Goal: Task Accomplishment & Management: Use online tool/utility

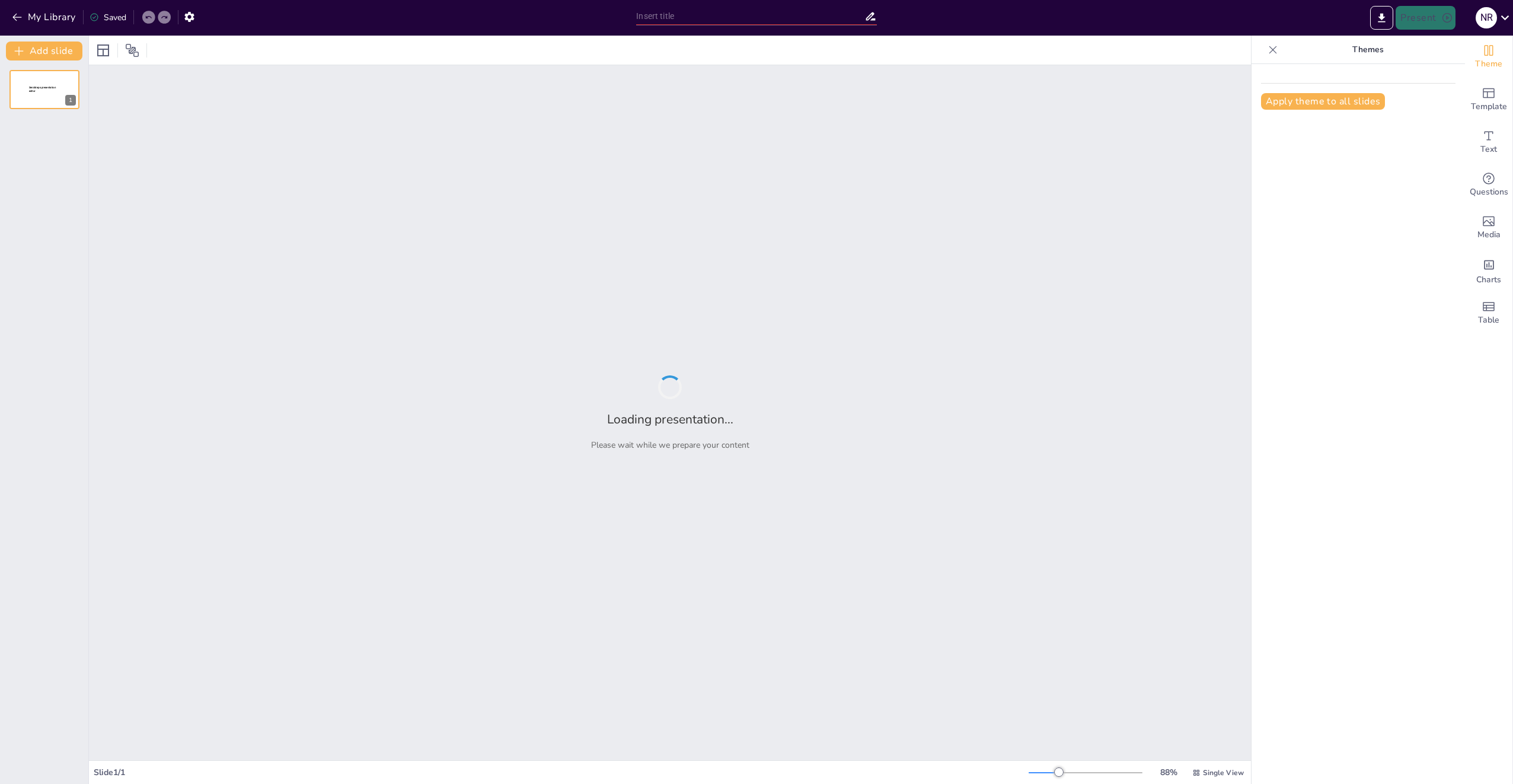
type input "CINÉMA DU RÉEL: LE RÔLE DU MONTAGE DANS LA CONSTRUCTION DE LA VÉRITE"
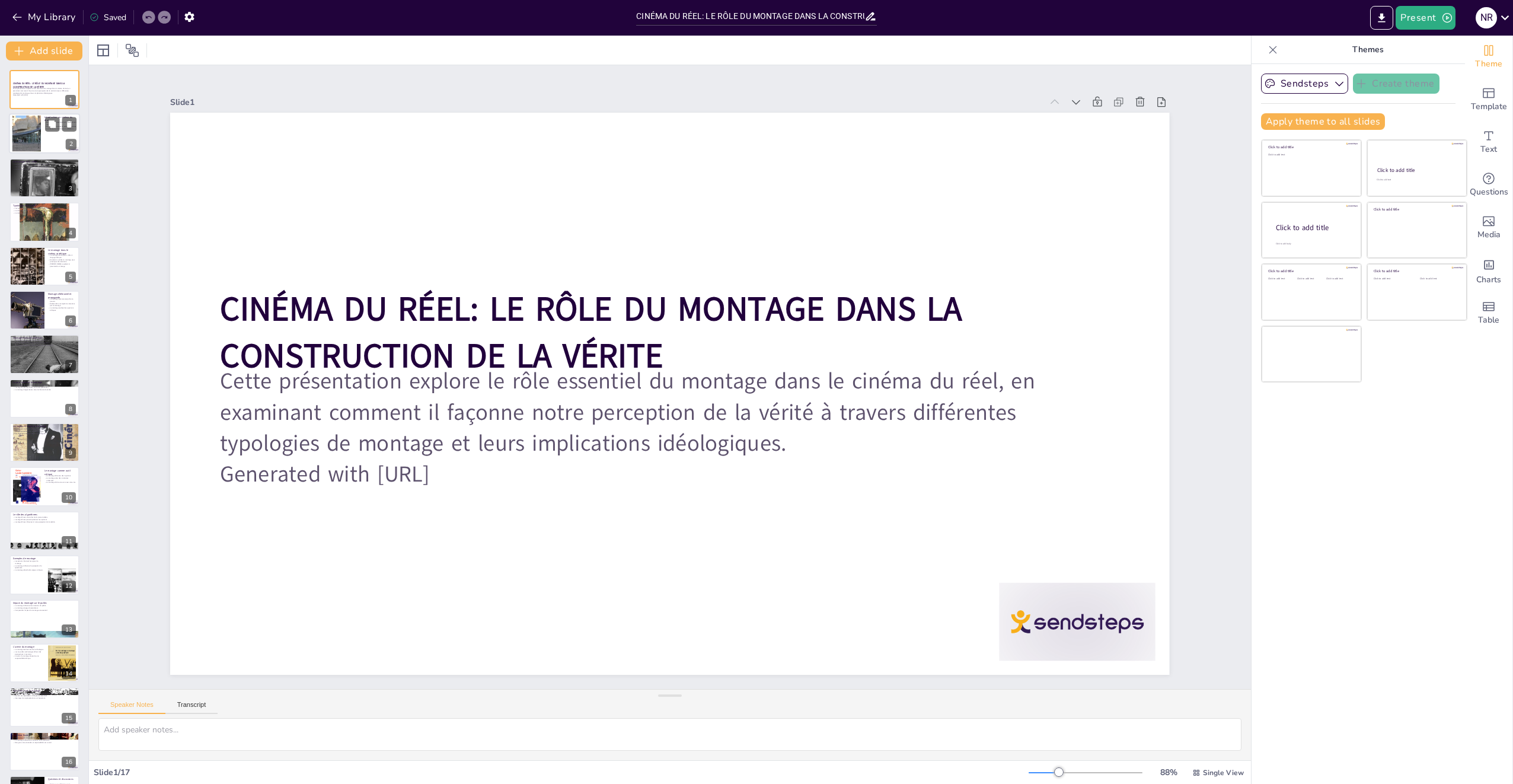
click at [54, 138] on div at bounding box center [44, 134] width 71 height 40
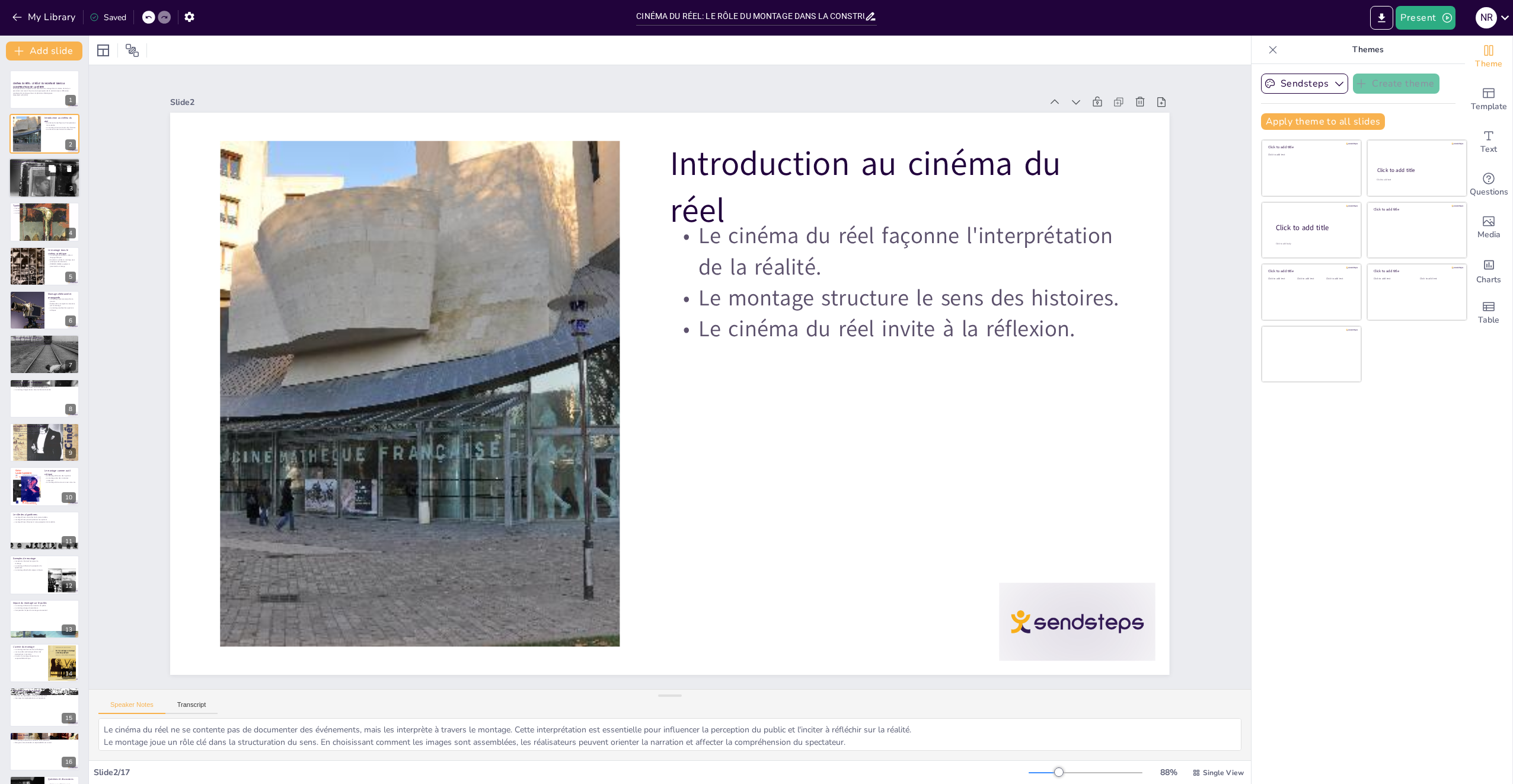
click at [43, 163] on p "Le montage façonne notre perception de la vérité." at bounding box center [44, 164] width 64 height 3
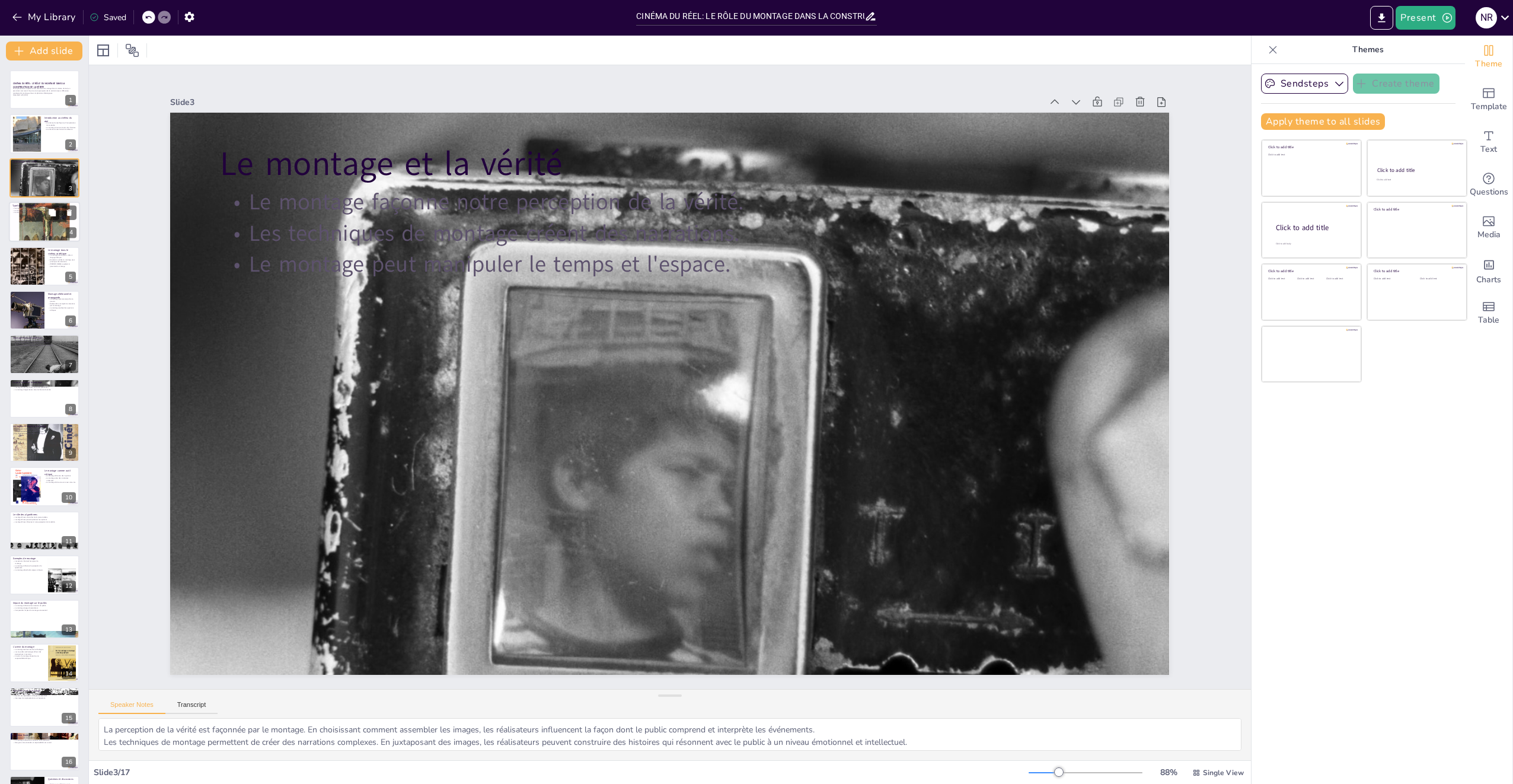
click at [42, 230] on div at bounding box center [44, 221] width 71 height 107
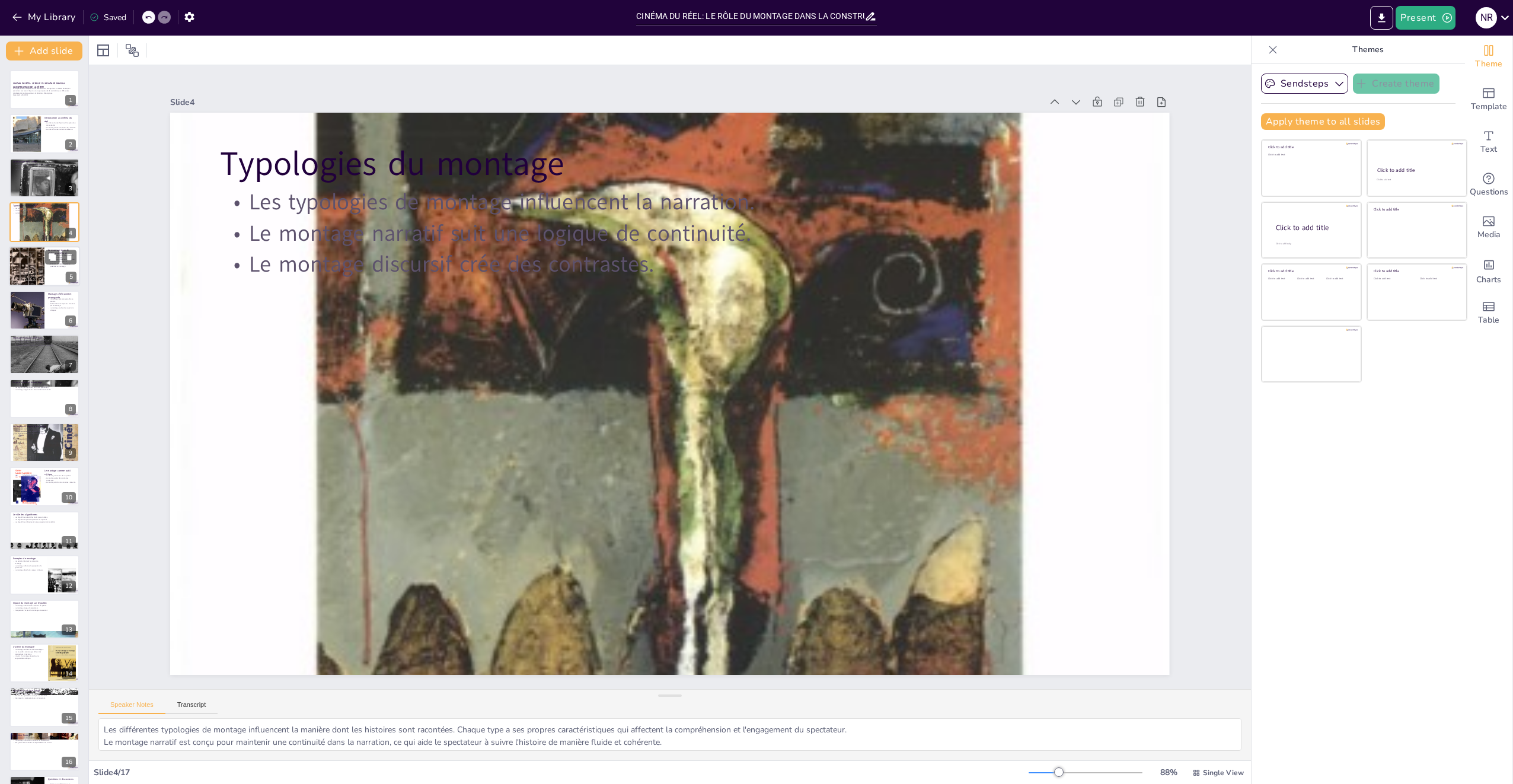
click at [53, 277] on div at bounding box center [44, 266] width 71 height 40
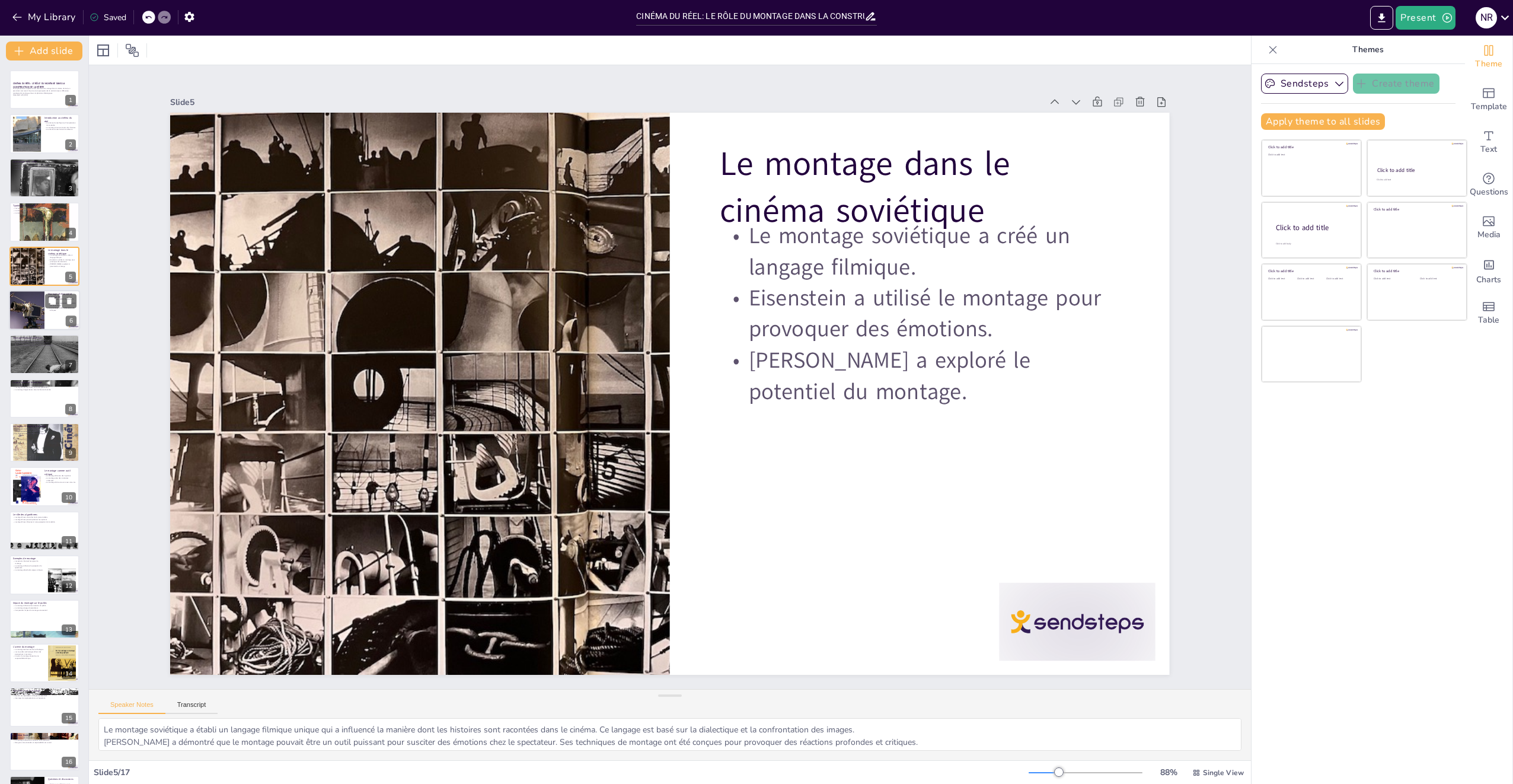
click at [54, 310] on p "Le montage soulève des questions éthiques." at bounding box center [62, 308] width 28 height 4
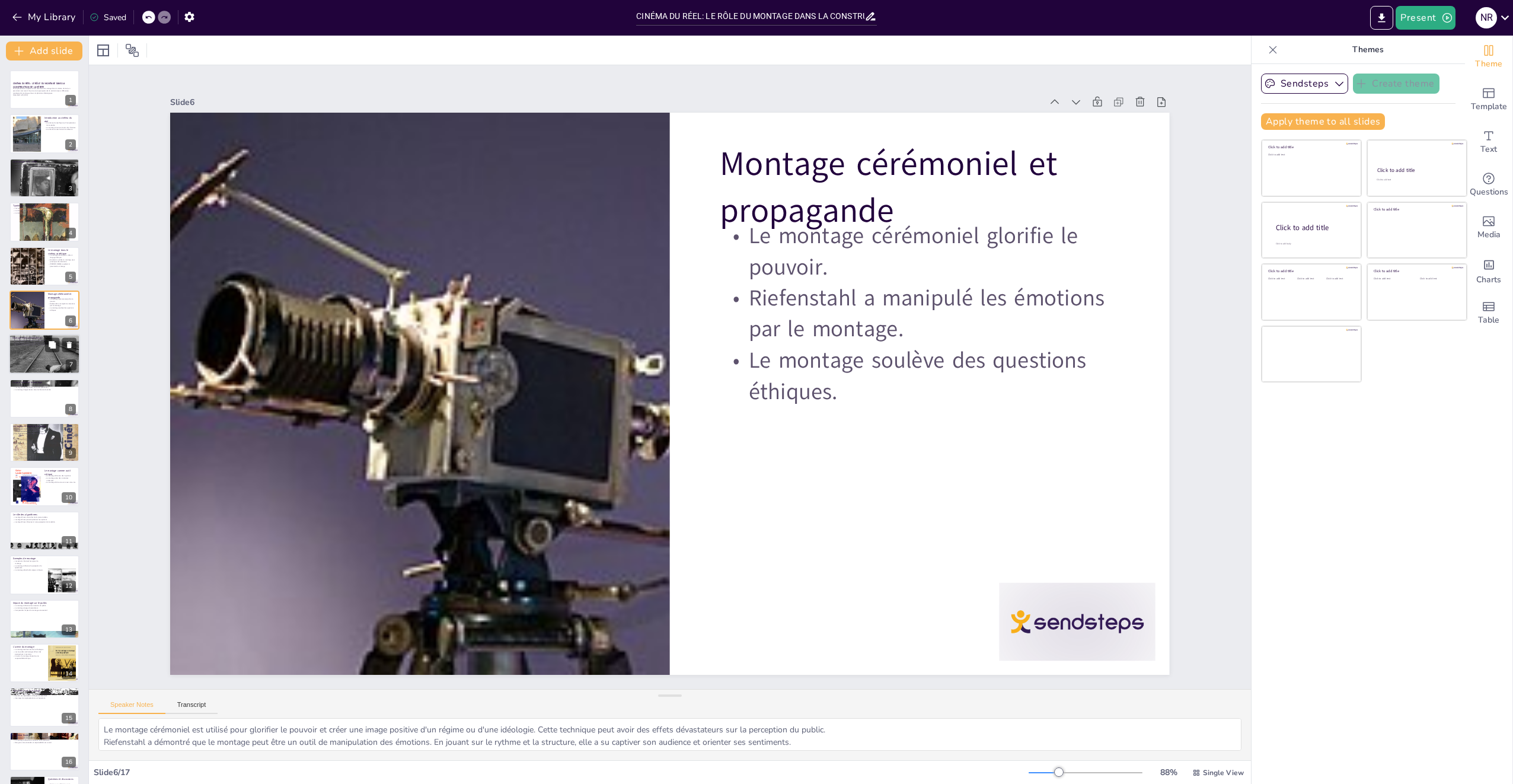
click at [49, 354] on div at bounding box center [44, 354] width 71 height 53
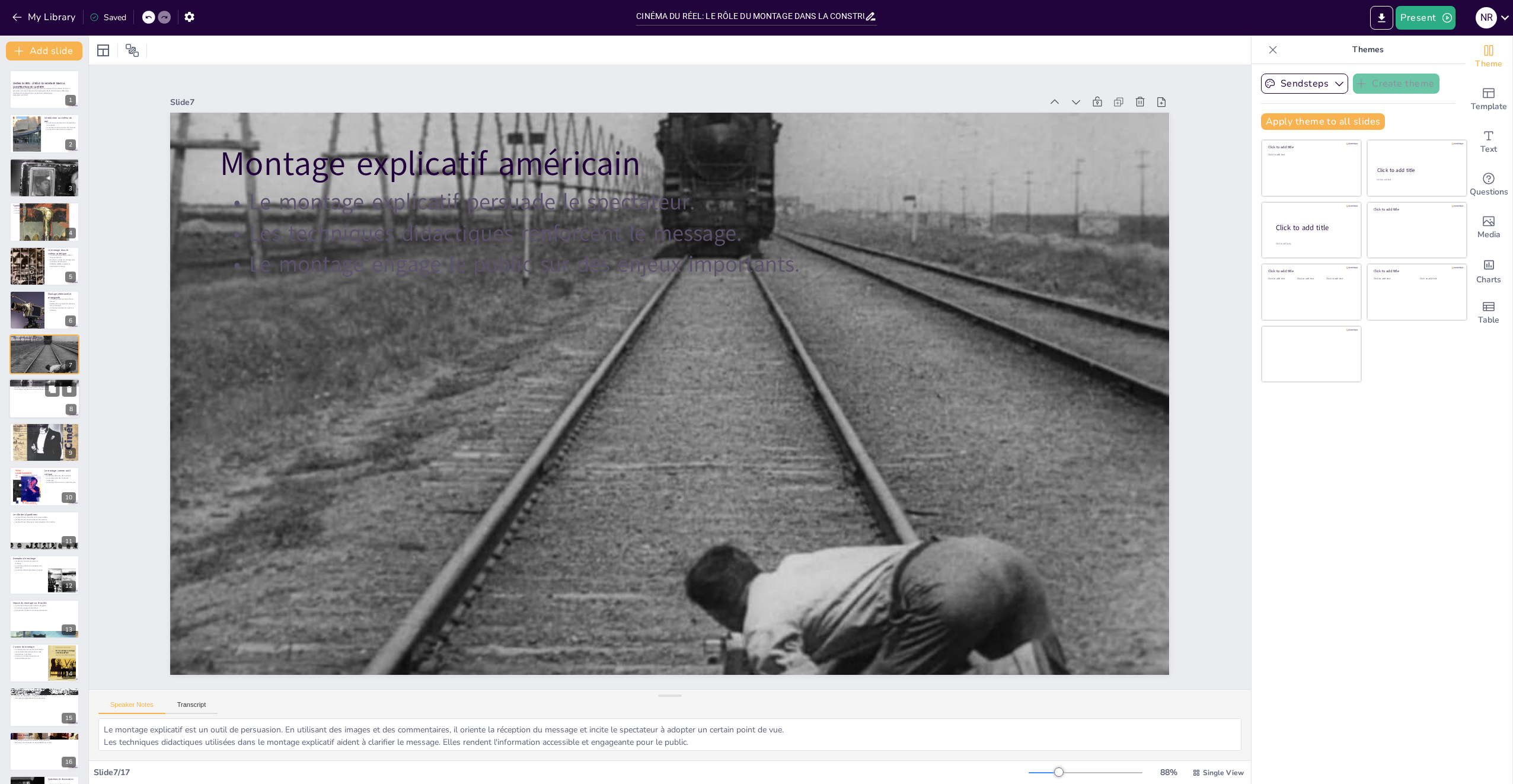
click at [48, 411] on div at bounding box center [44, 399] width 71 height 40
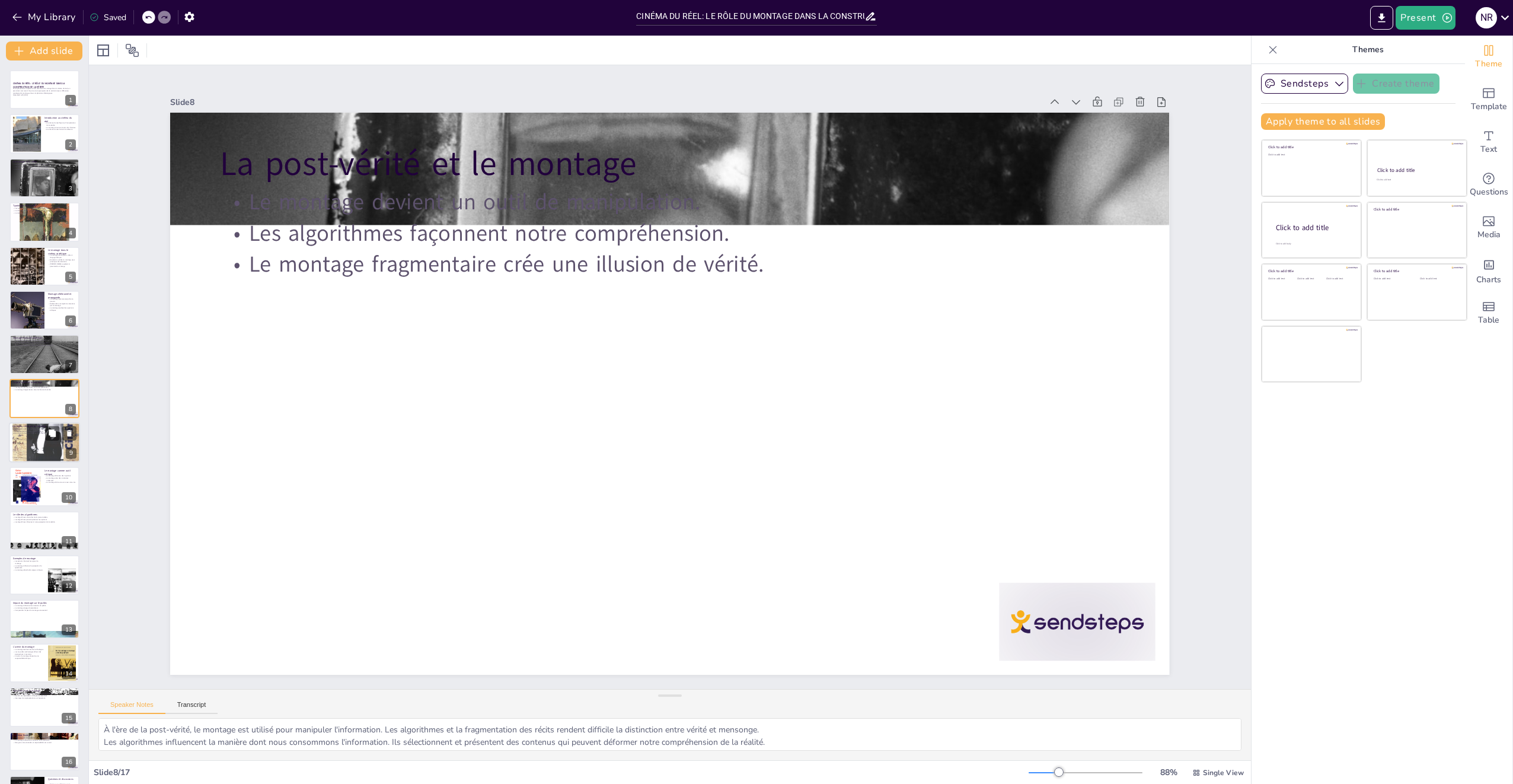
click at [43, 430] on p "La représentation fidèle est essentielle." at bounding box center [44, 430] width 64 height 3
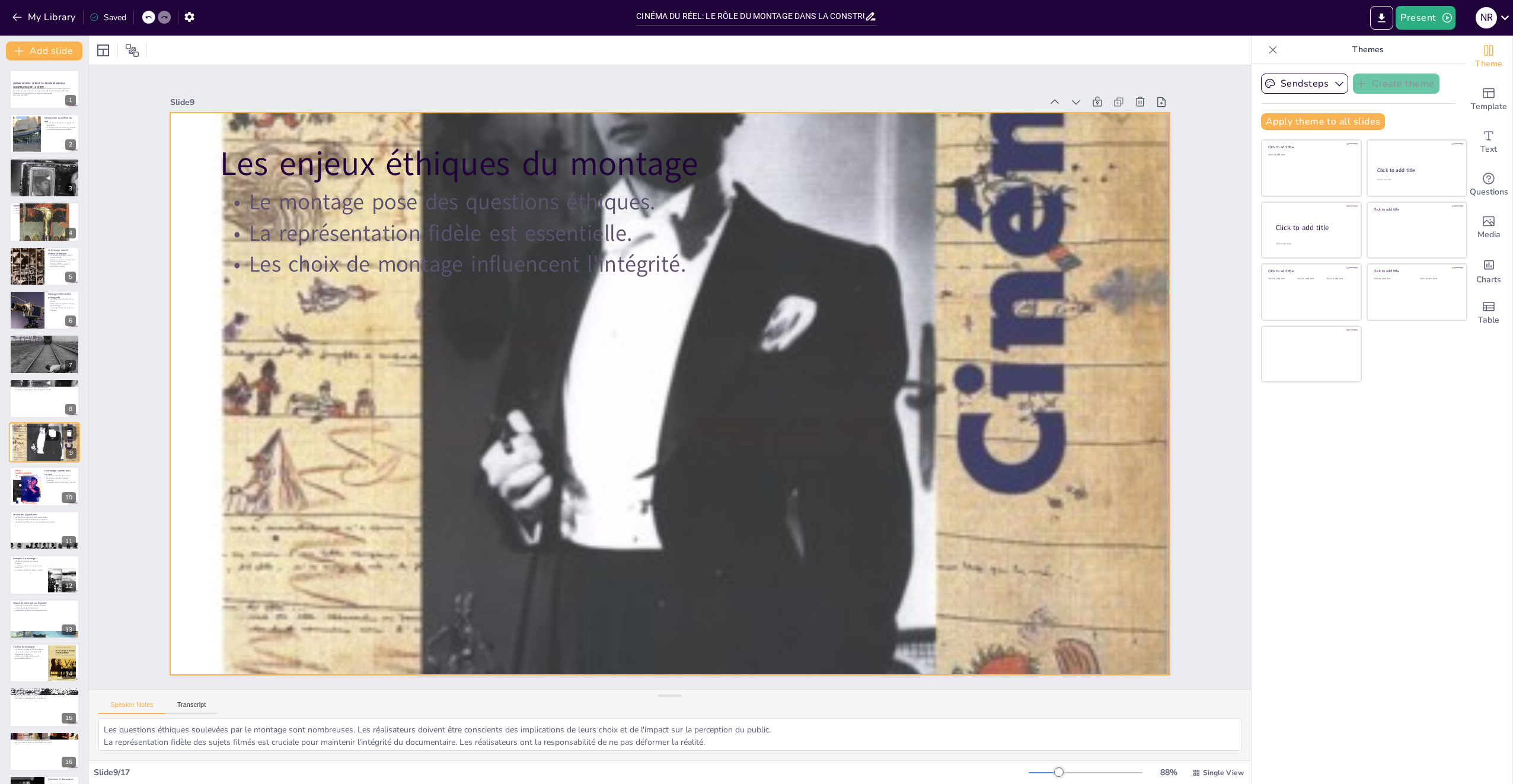
scroll to position [20, 0]
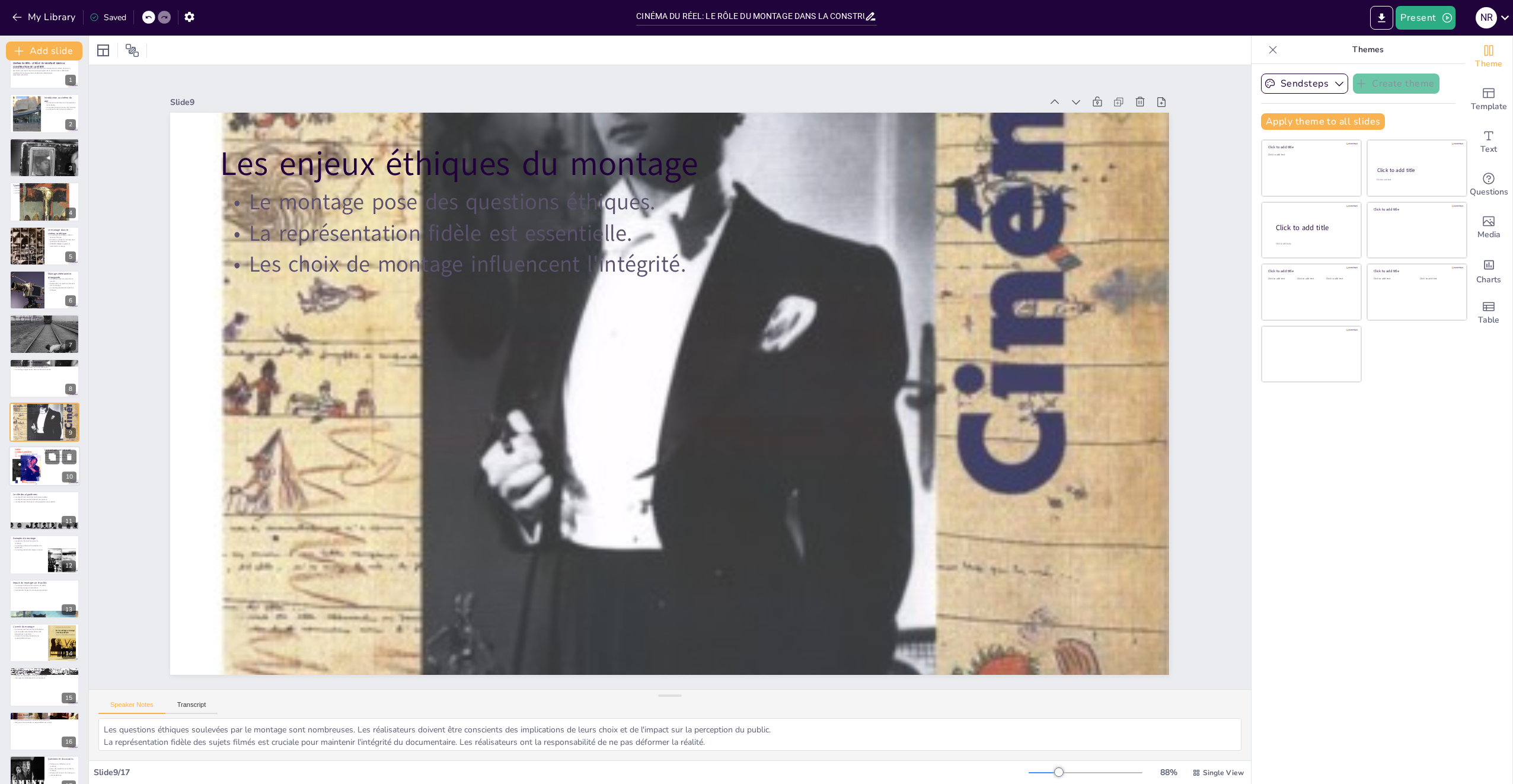
click at [40, 465] on div at bounding box center [27, 466] width 28 height 40
type textarea "Le montage est un outil puissant pour dénoncer des injustices. Les documentaris…"
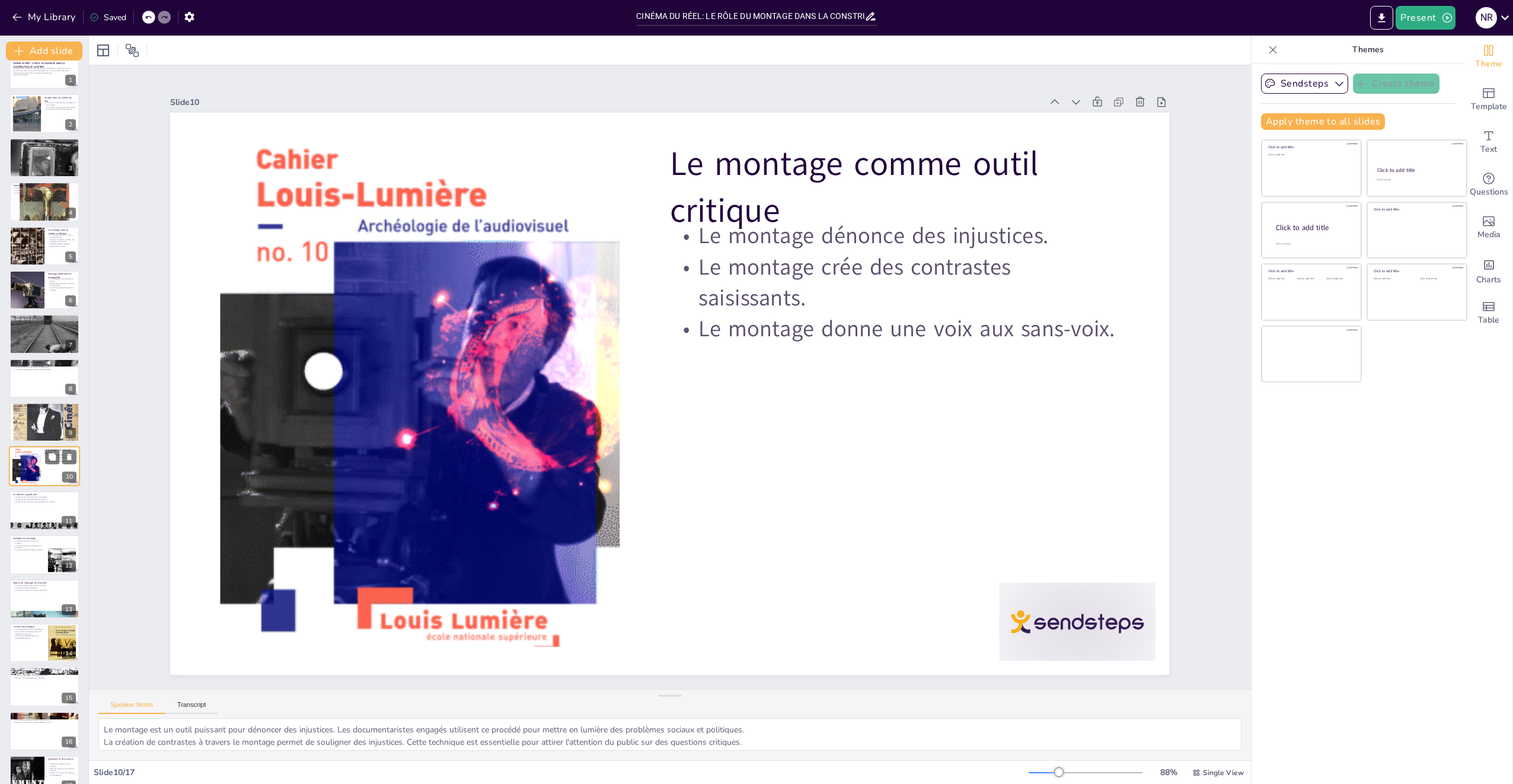
scroll to position [40, 0]
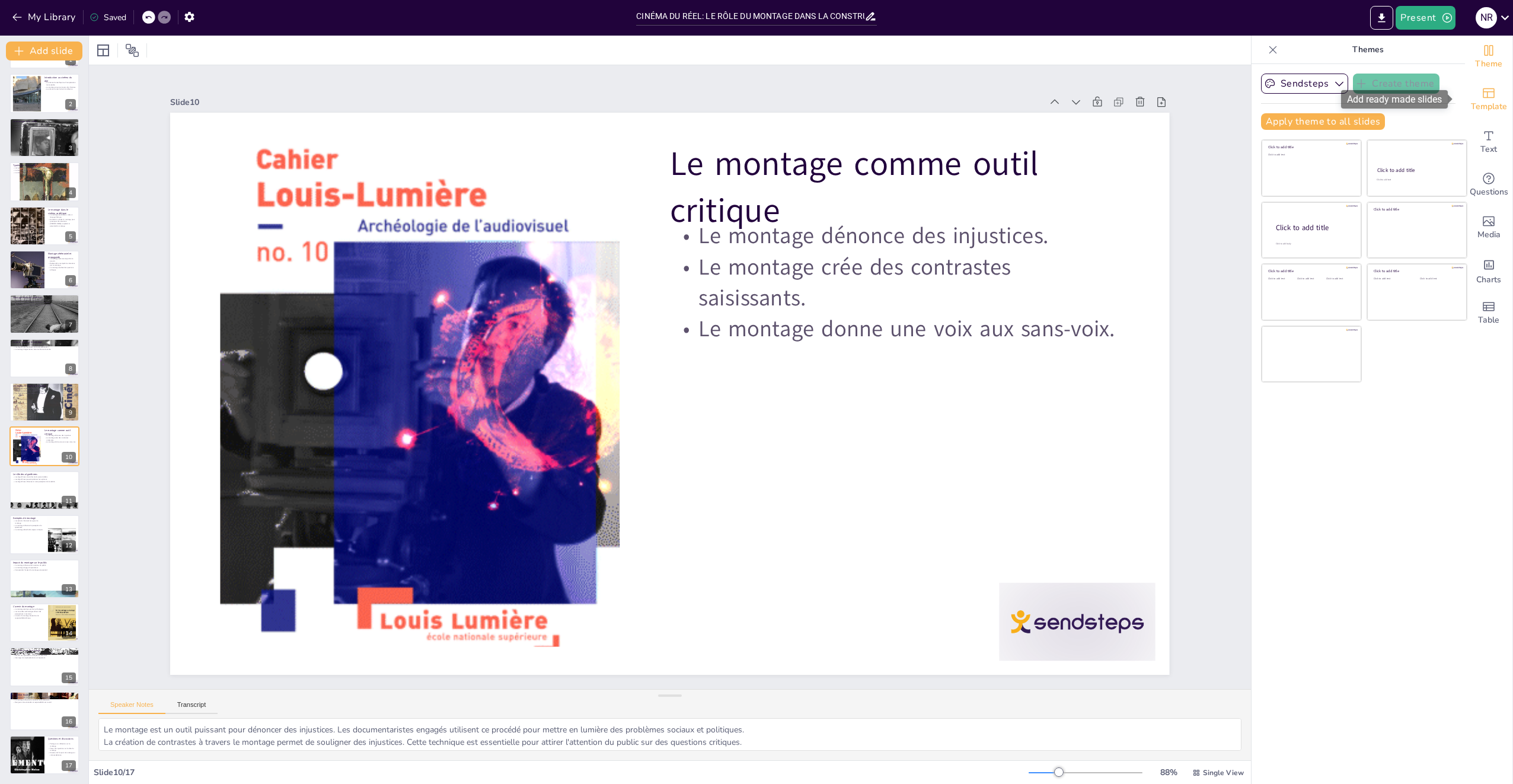
click at [1478, 101] on span "Template" at bounding box center [1489, 107] width 36 height 13
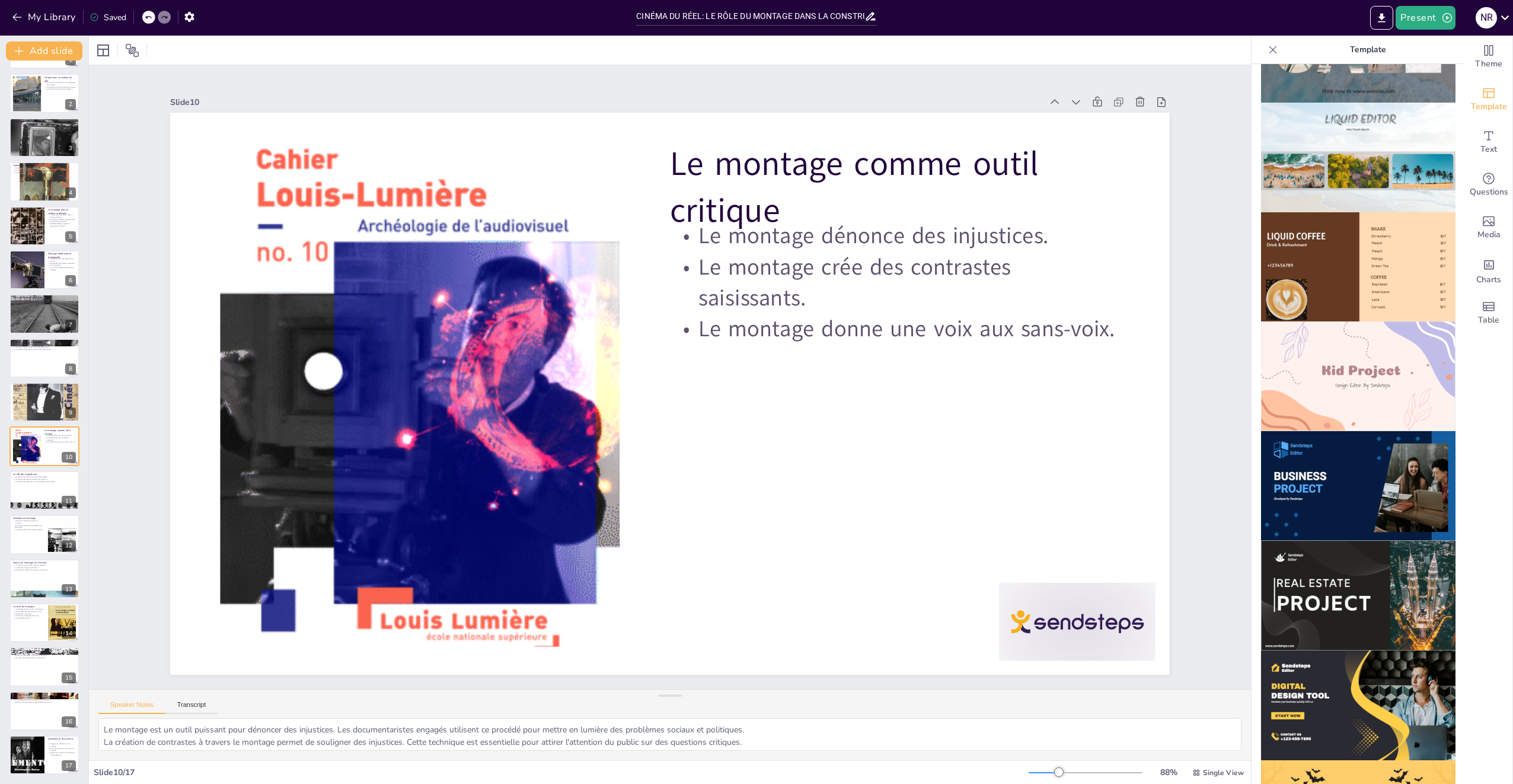
scroll to position [787, 0]
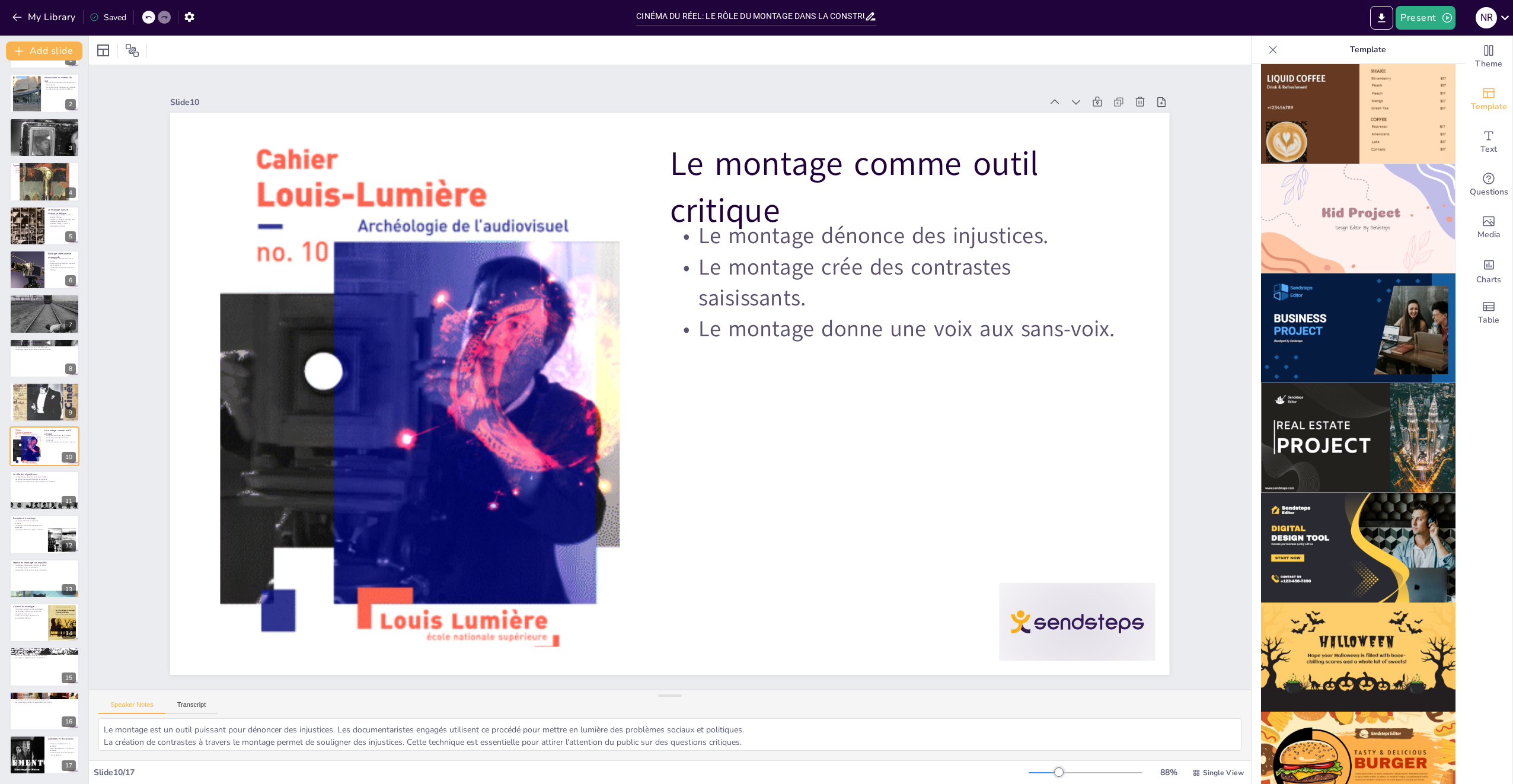
click at [1311, 199] on img at bounding box center [1358, 218] width 195 height 109
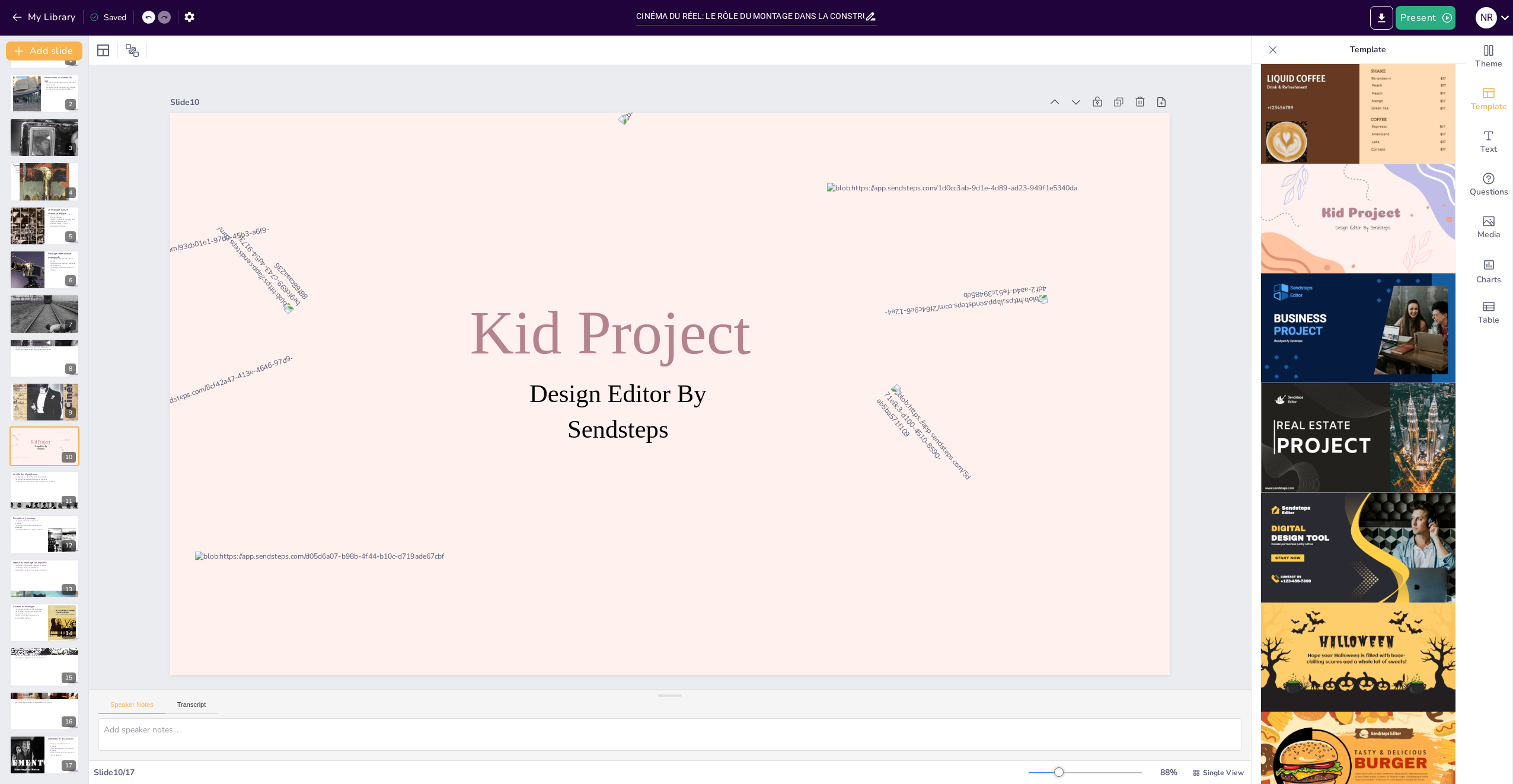
click at [146, 18] on icon at bounding box center [148, 18] width 6 height 3
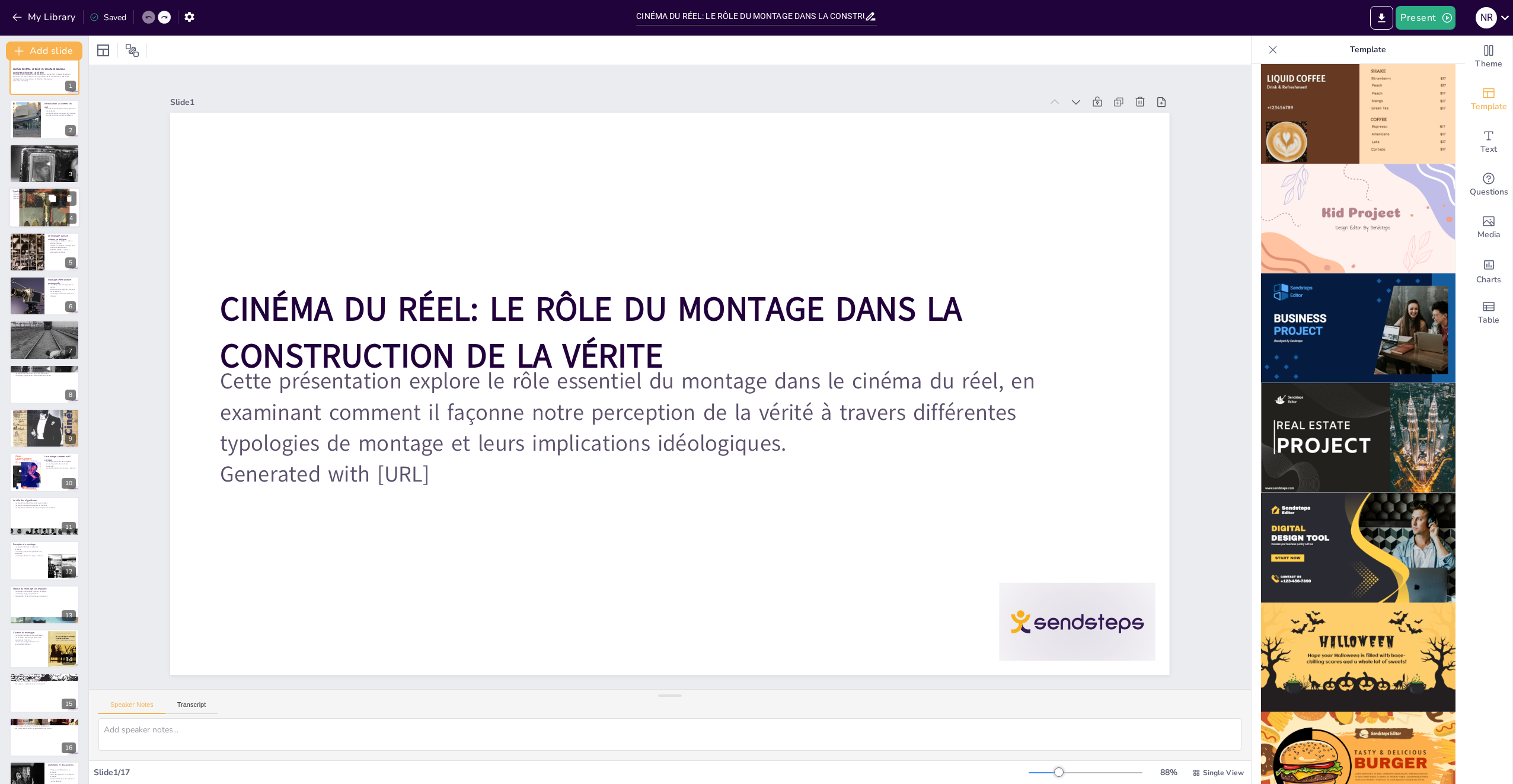
scroll to position [0, 0]
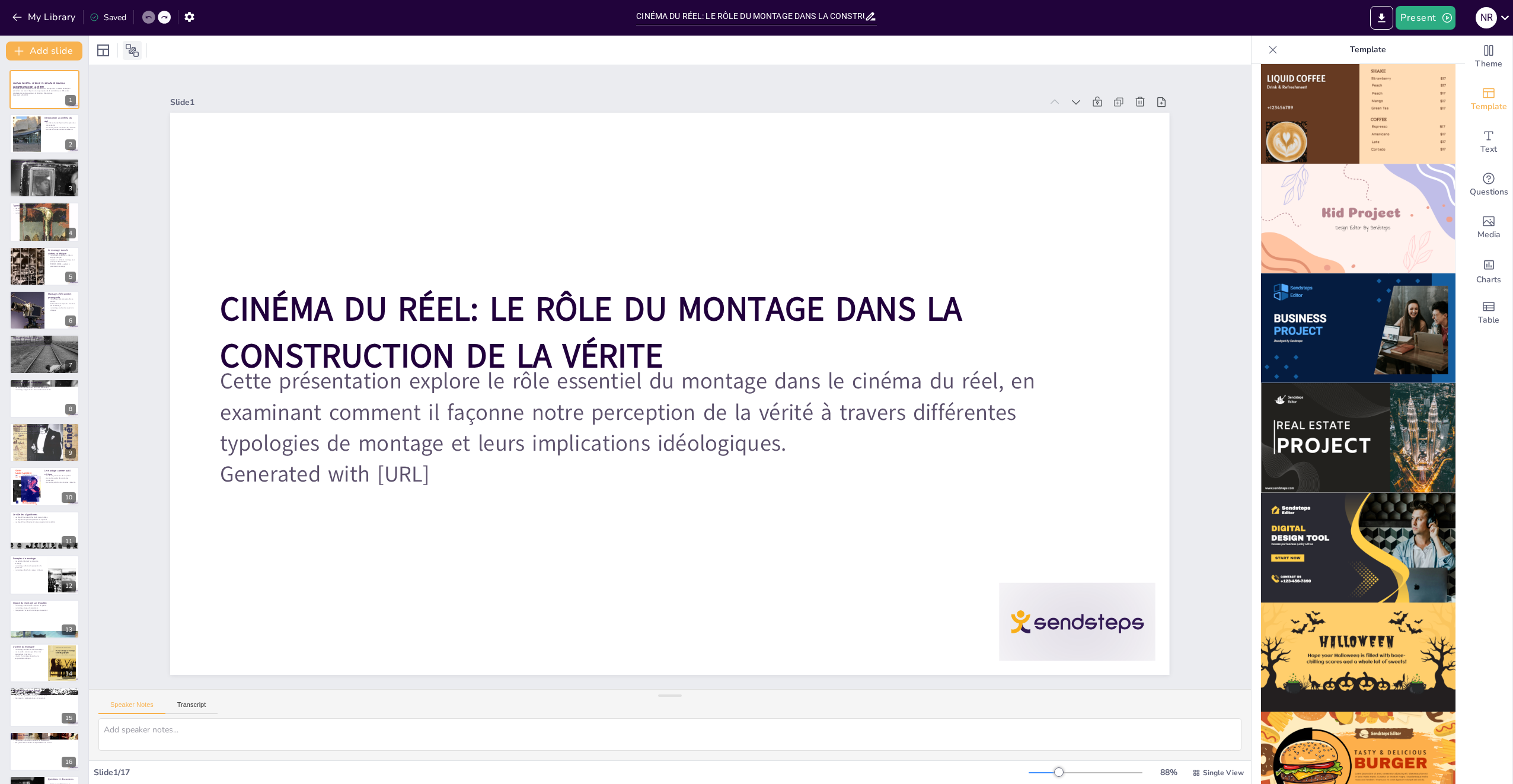
click at [130, 52] on icon at bounding box center [132, 50] width 13 height 13
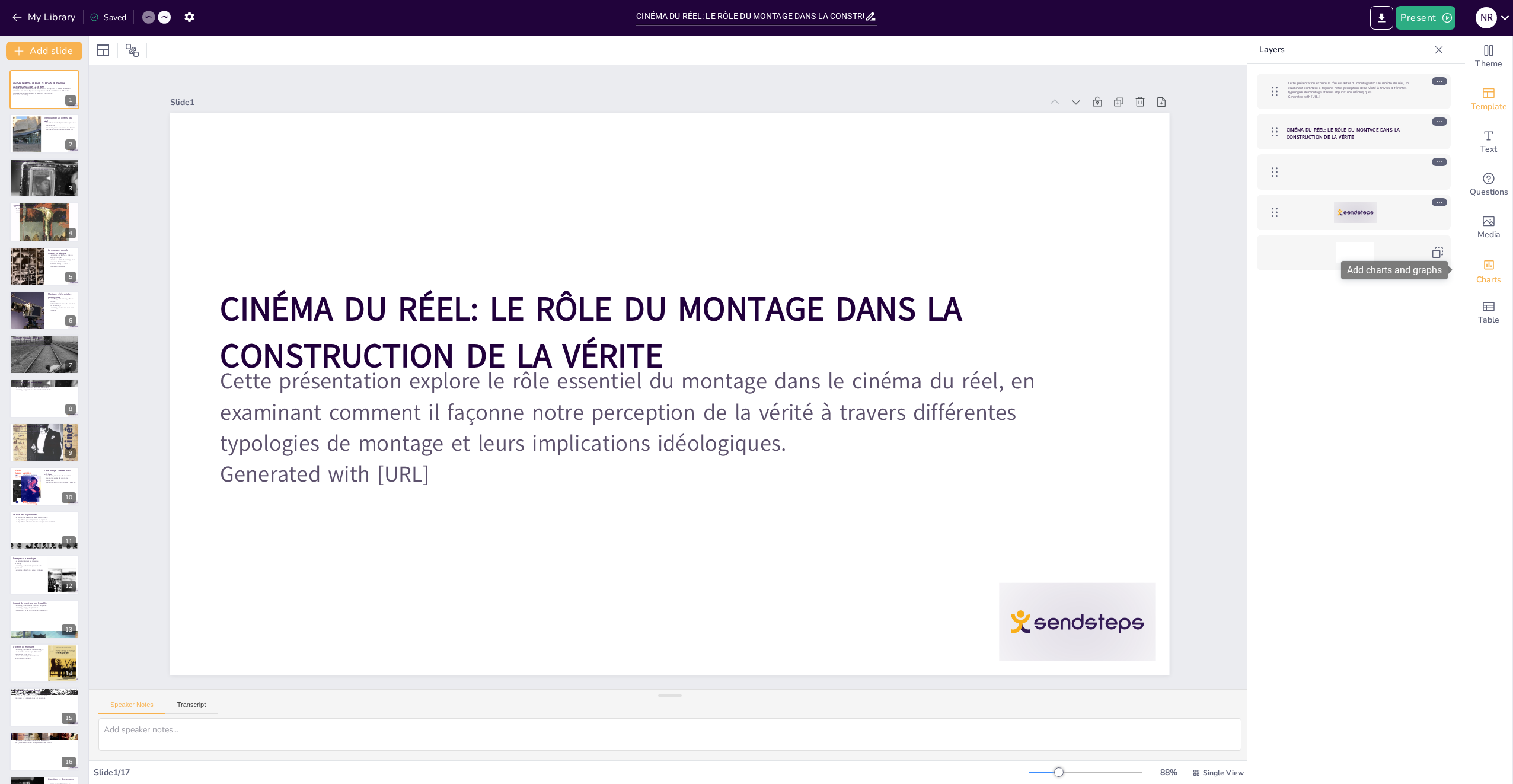
click at [1486, 278] on span "Charts" at bounding box center [1489, 280] width 25 height 13
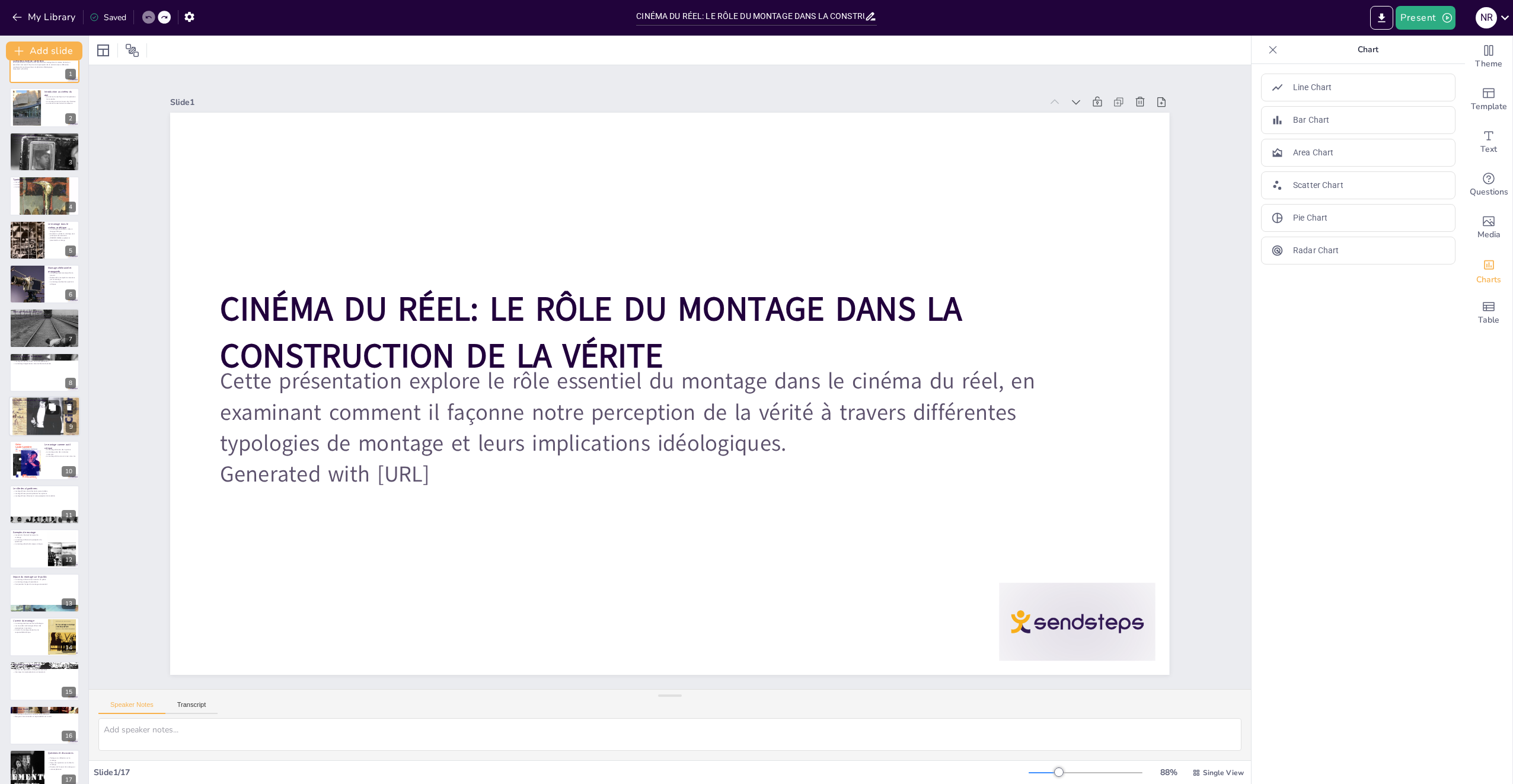
scroll to position [40, 0]
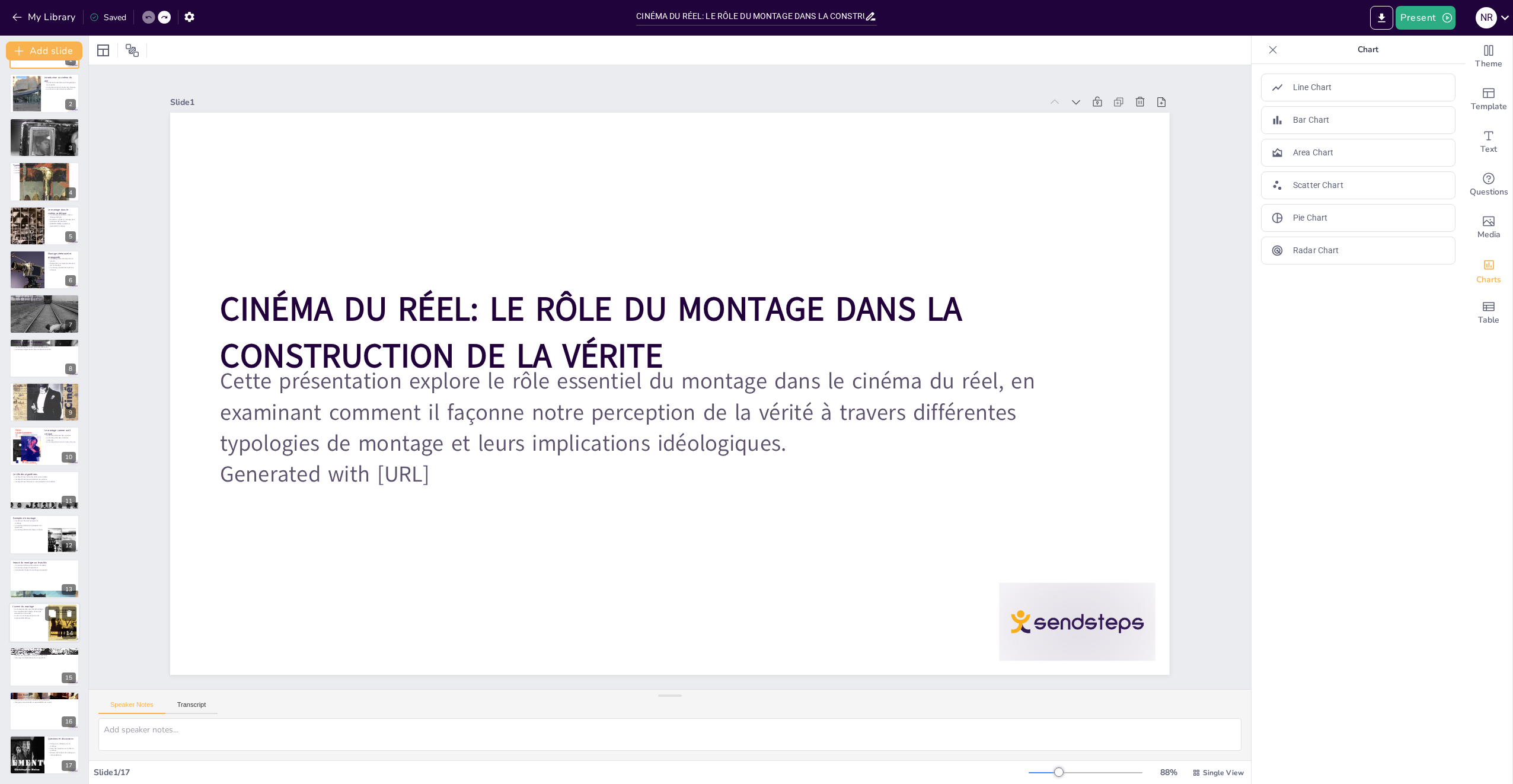
click at [27, 629] on div at bounding box center [44, 623] width 71 height 40
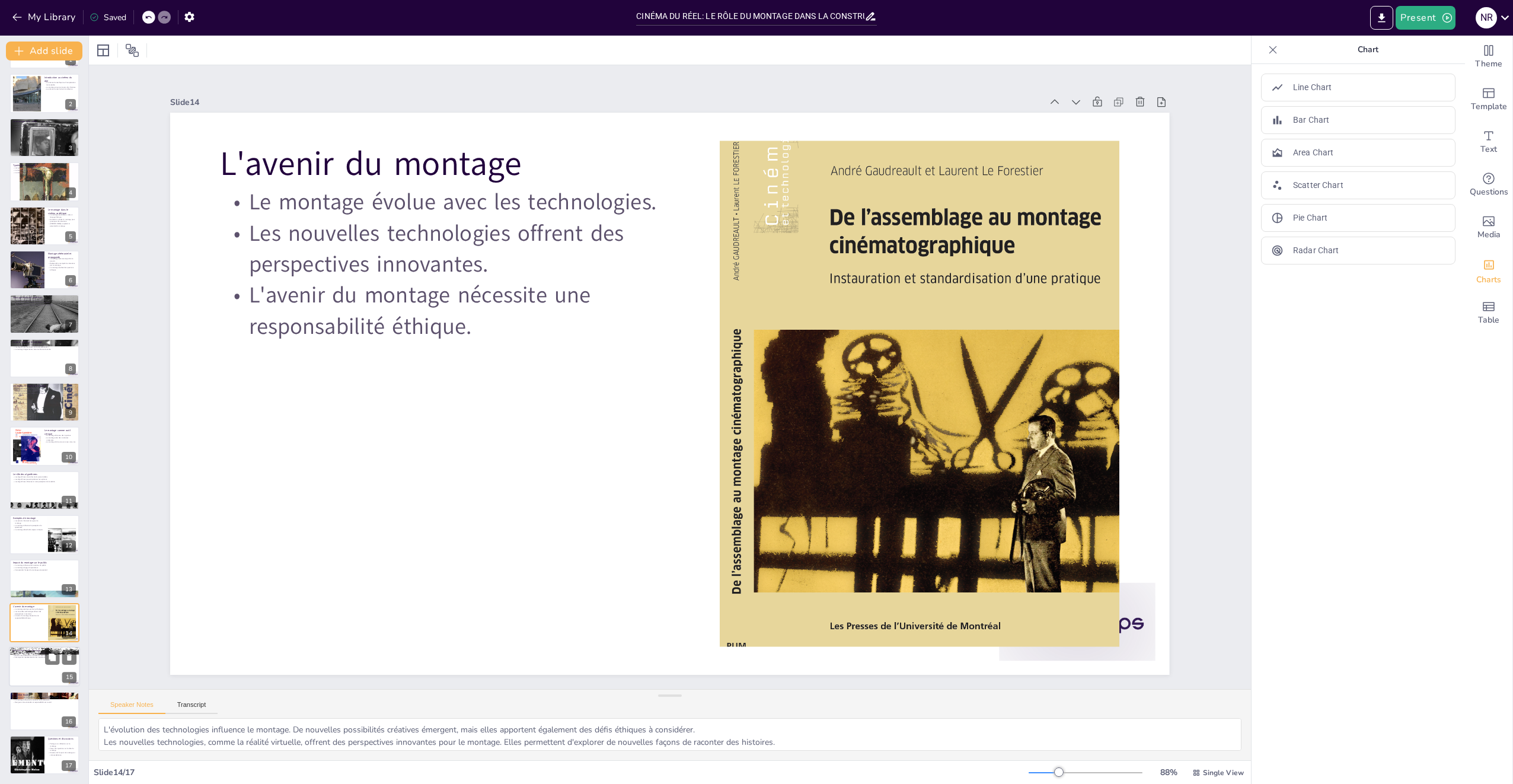
click at [22, 676] on div at bounding box center [44, 667] width 71 height 40
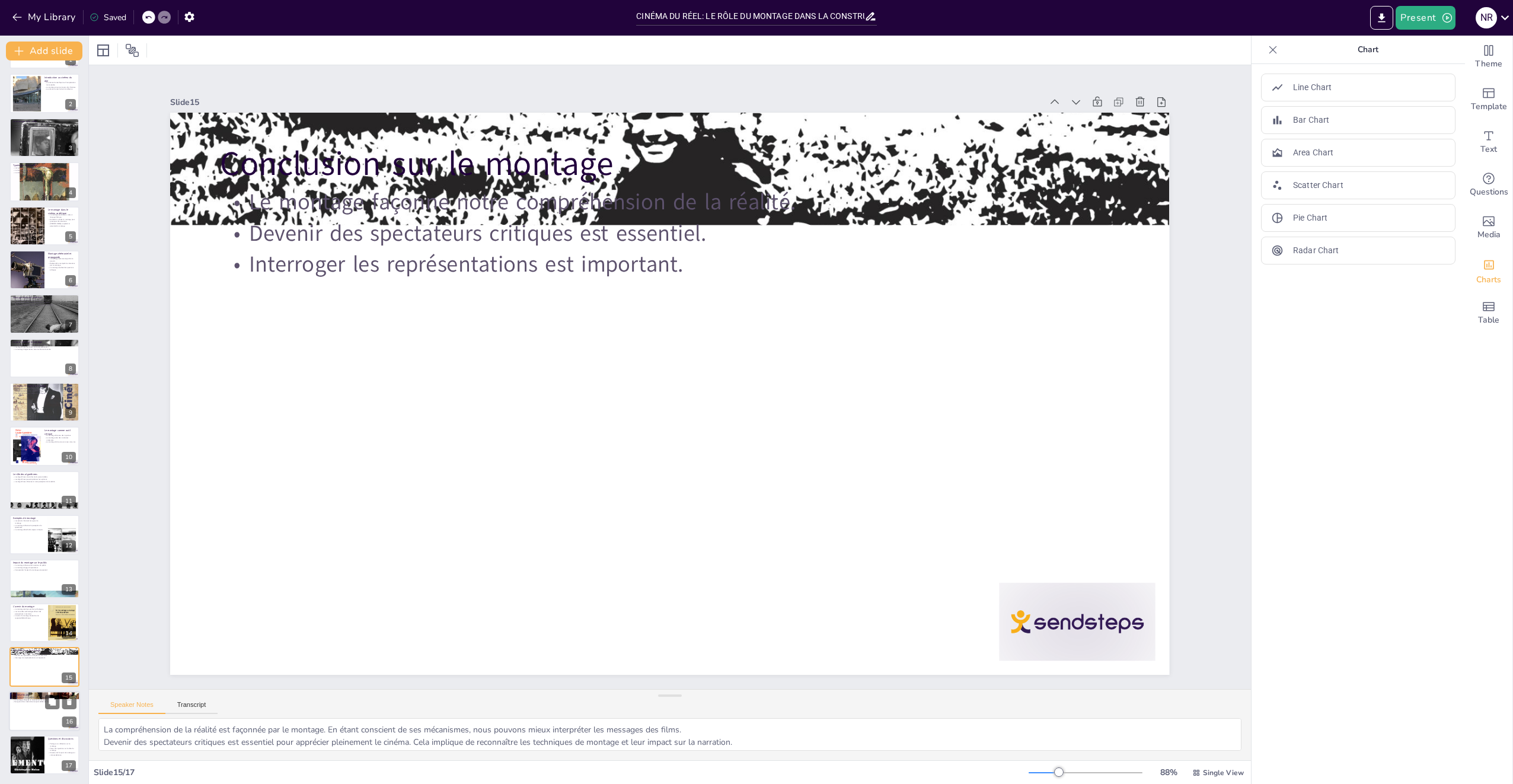
click at [21, 708] on div at bounding box center [44, 710] width 71 height 40
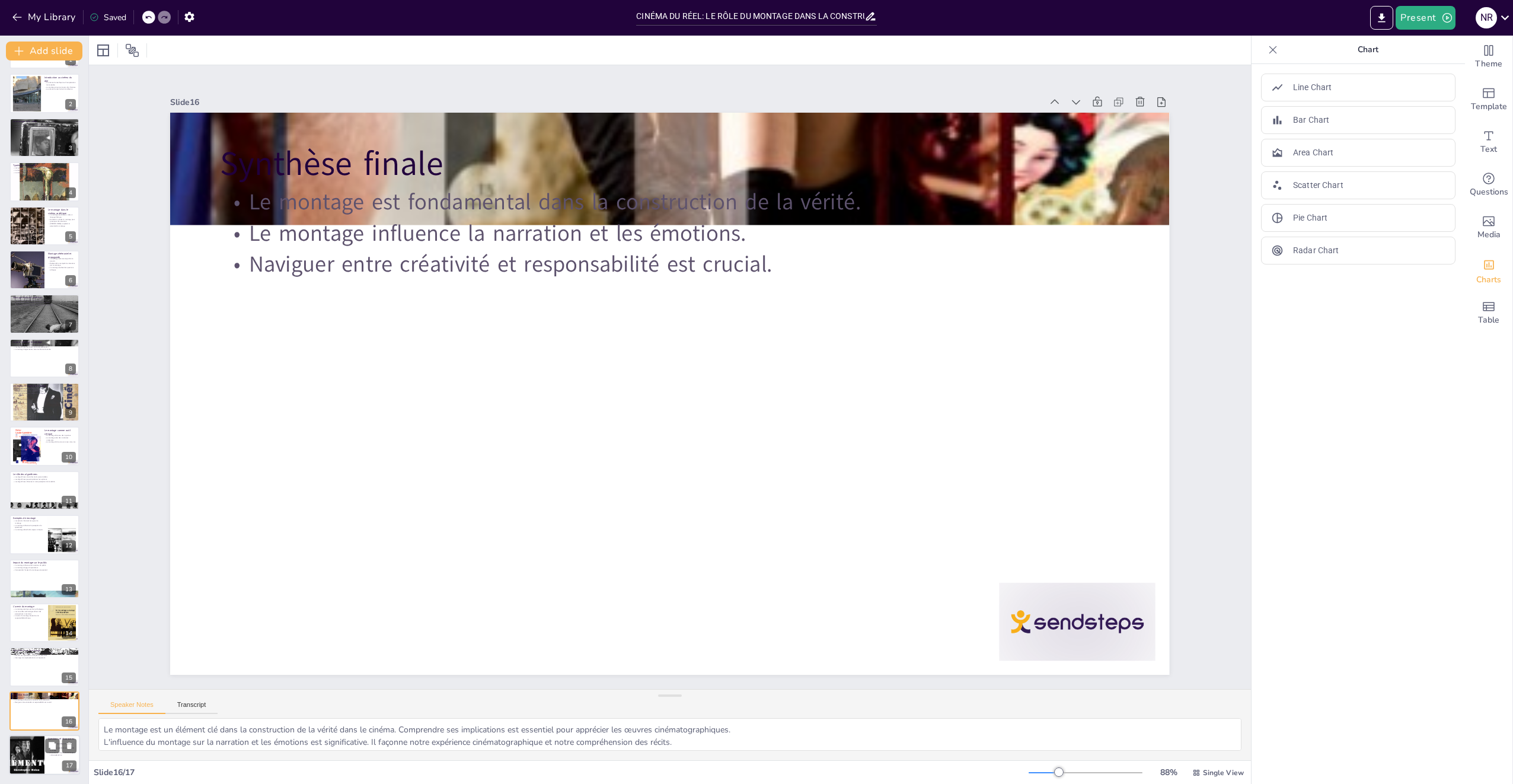
click at [36, 764] on div at bounding box center [27, 755] width 60 height 40
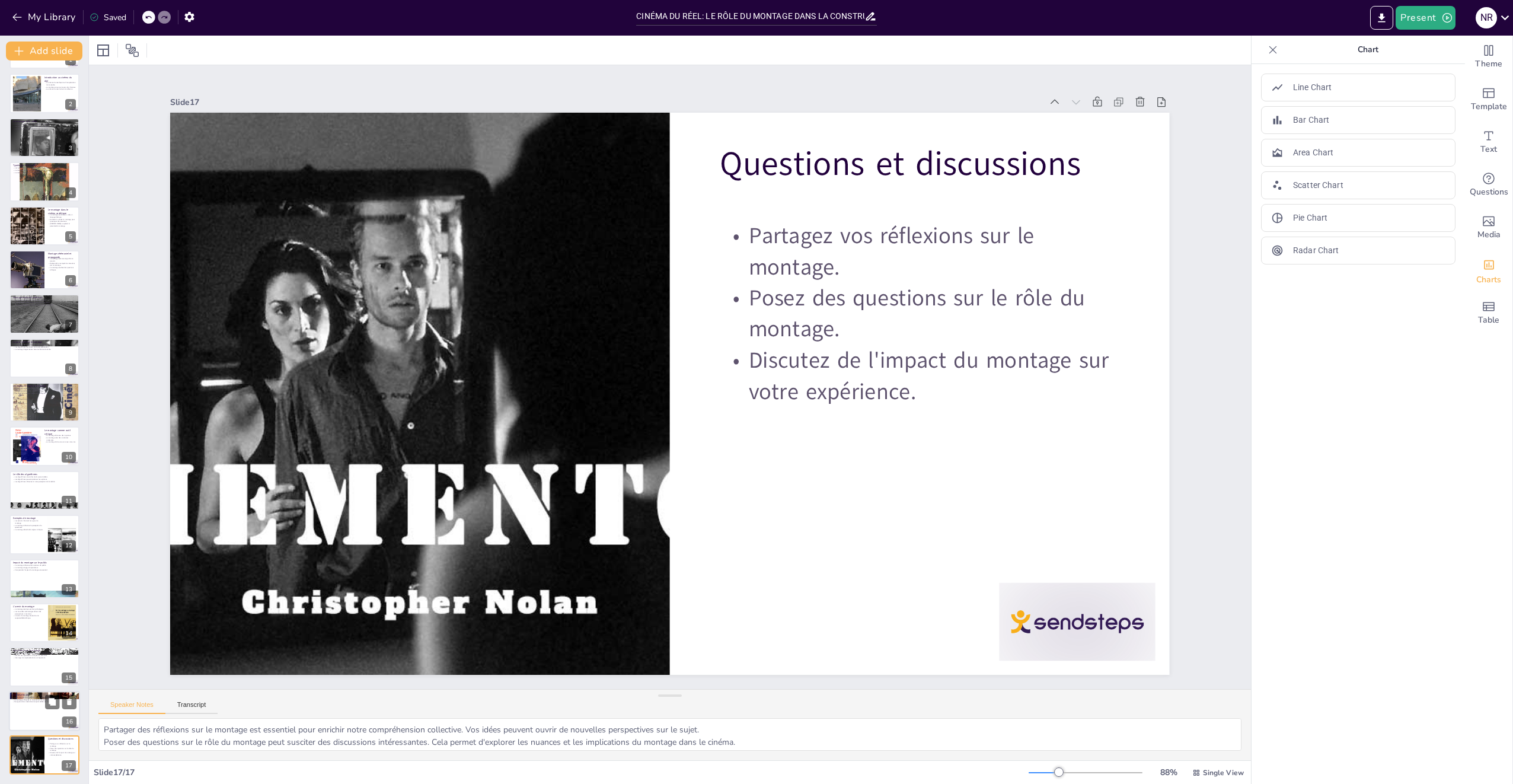
click at [35, 711] on div at bounding box center [44, 710] width 71 height 40
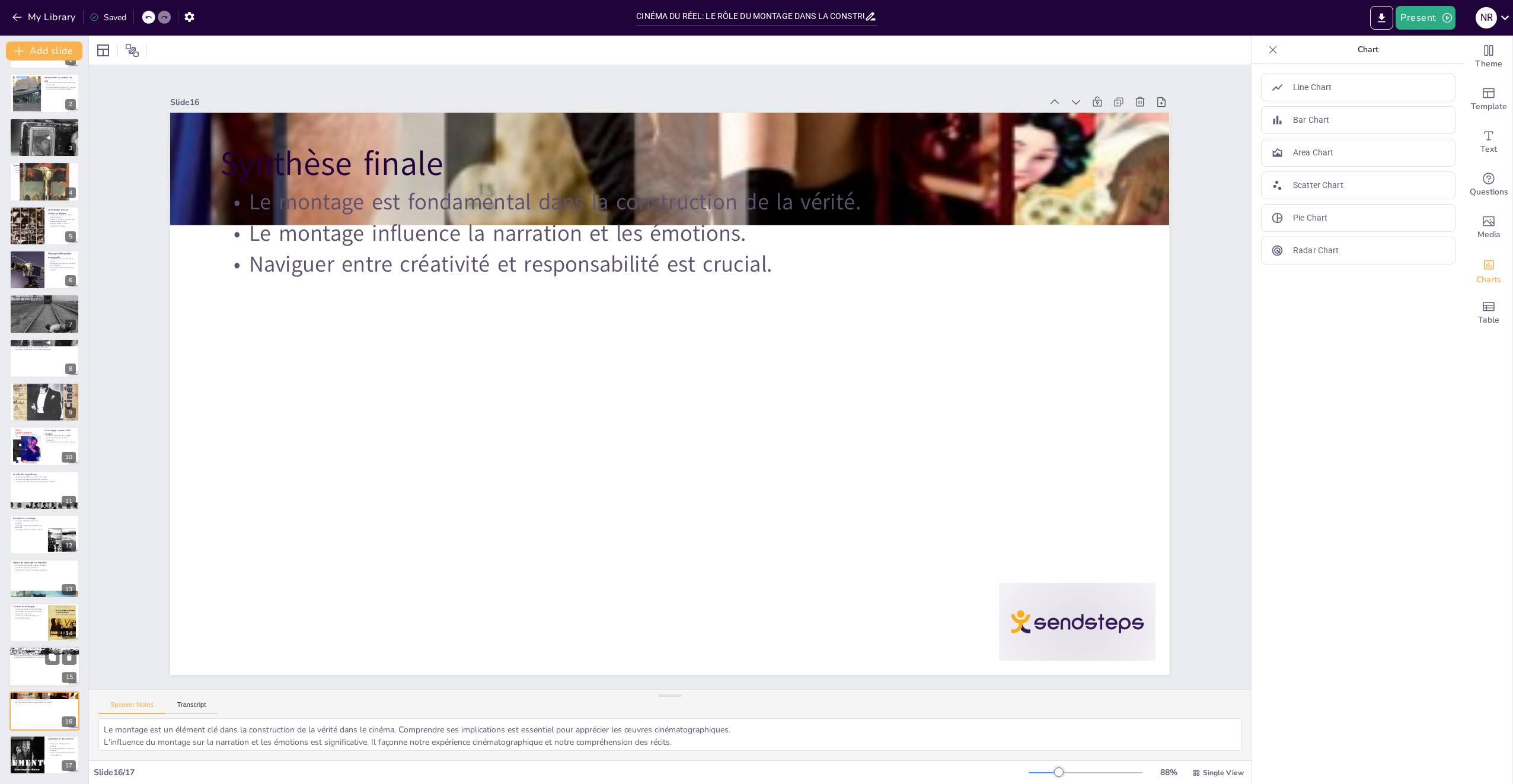
click at [28, 664] on div at bounding box center [44, 667] width 71 height 40
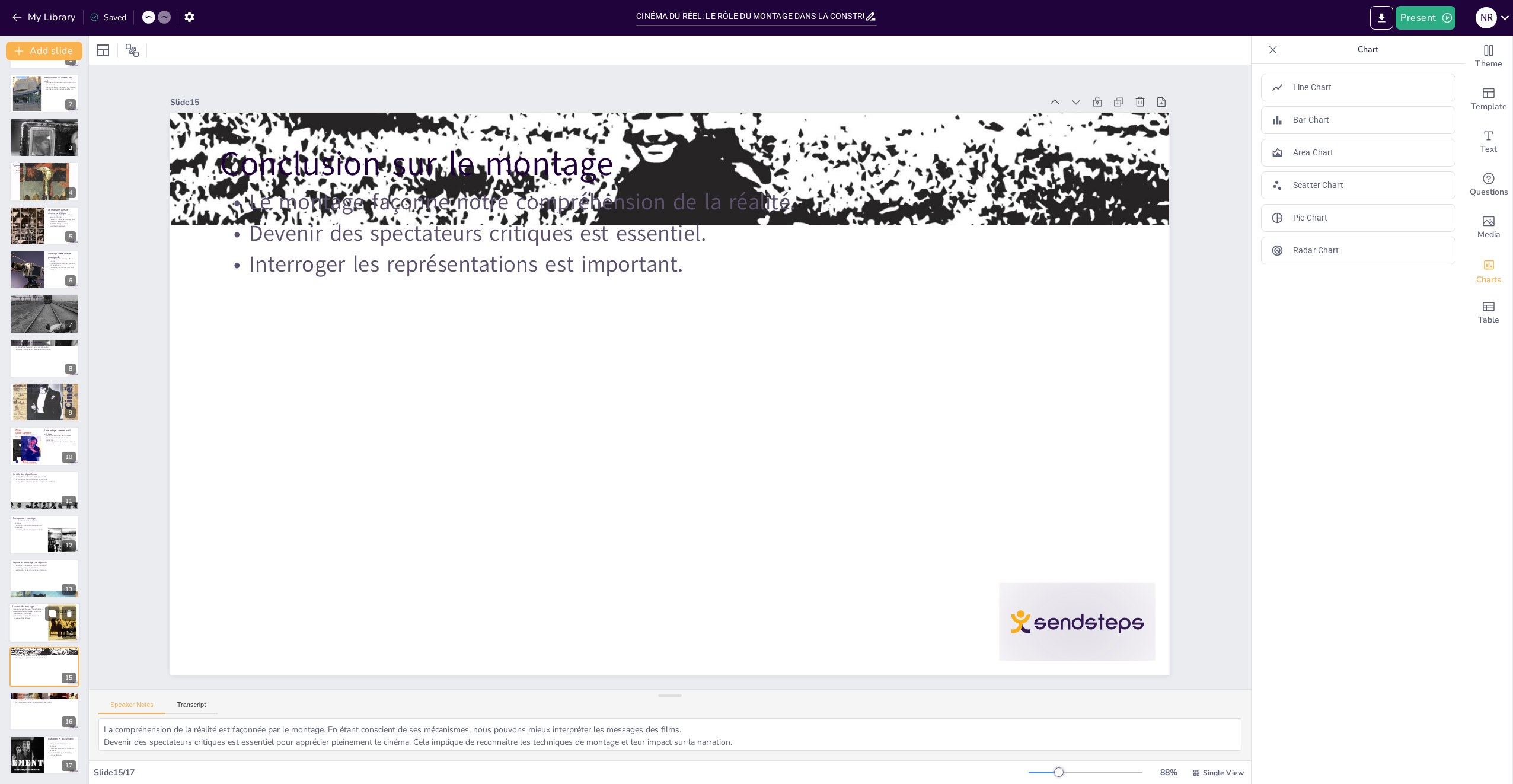
click at [39, 615] on p "L'avenir du montage nécessite une responsabilité éthique." at bounding box center [28, 616] width 32 height 4
type textarea "L'évolution des technologies influence le montage. De nouvelles possibilités cr…"
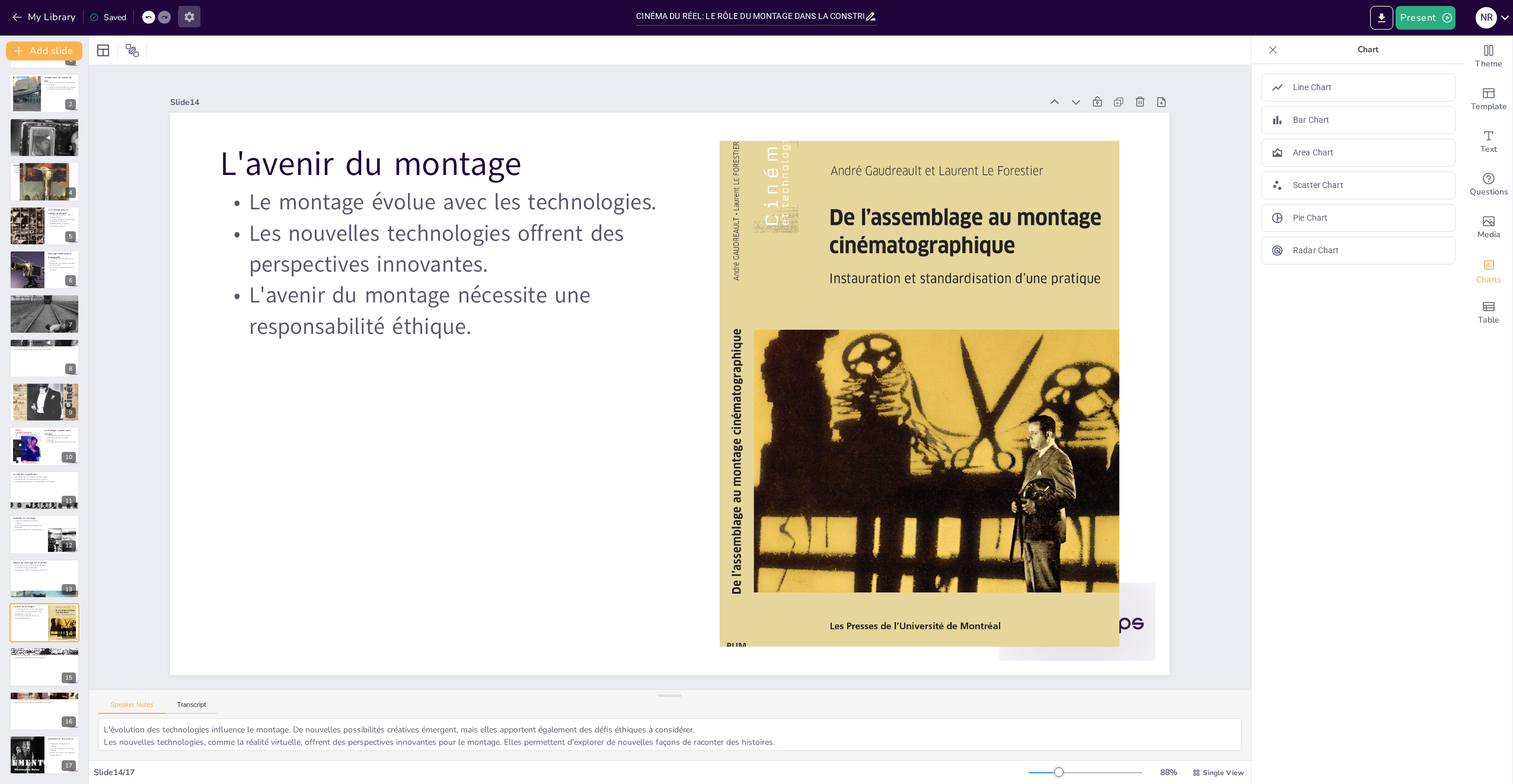
click at [186, 12] on icon "button" at bounding box center [189, 17] width 13 height 13
click at [190, 18] on icon "button" at bounding box center [189, 17] width 13 height 13
click at [191, 19] on icon "button" at bounding box center [189, 17] width 9 height 10
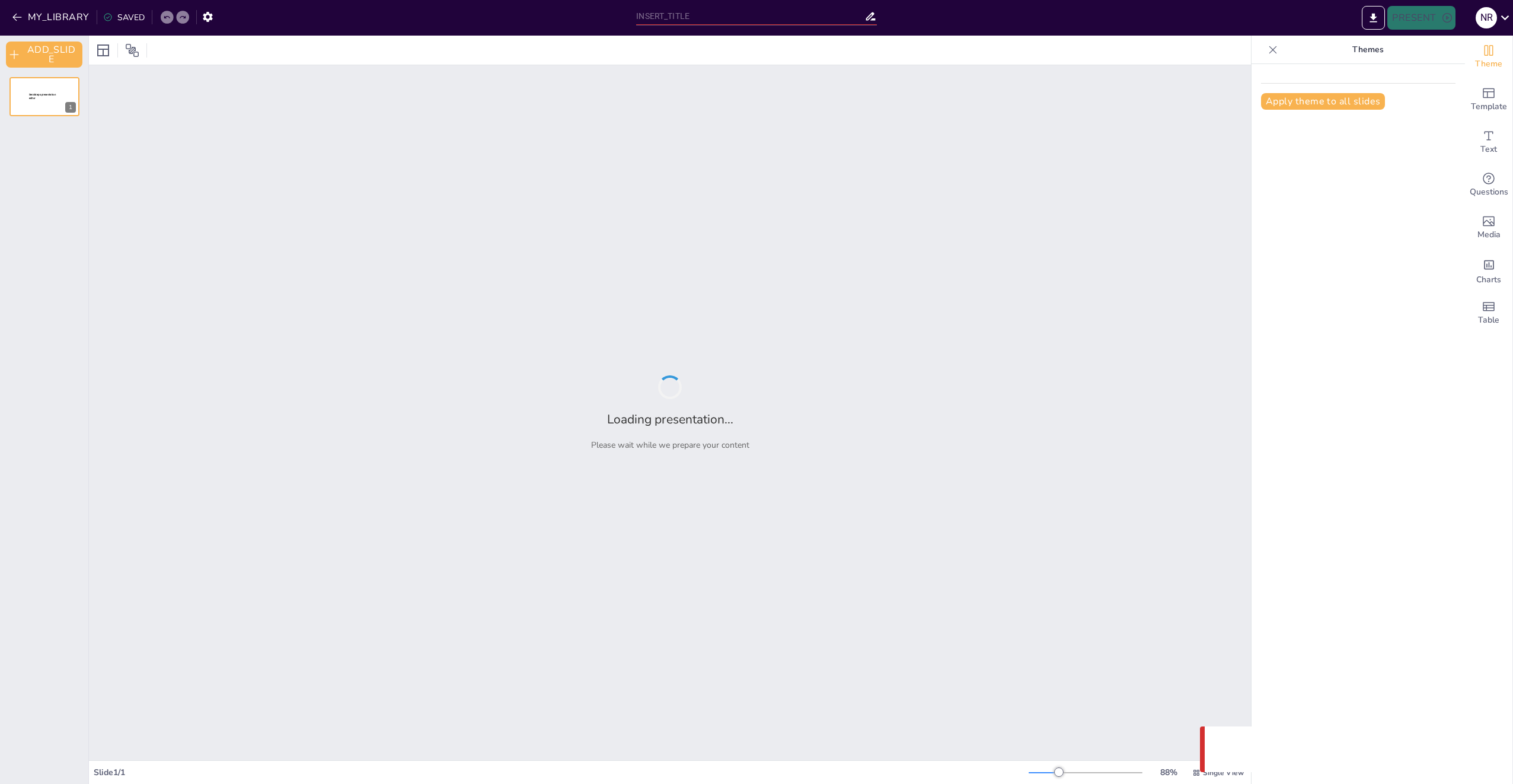
type input "CINÉMA DU RÉEL: LE RÔLE DU MONTAGE DANS LA CONSTRUCTION DE LA VÉRITE"
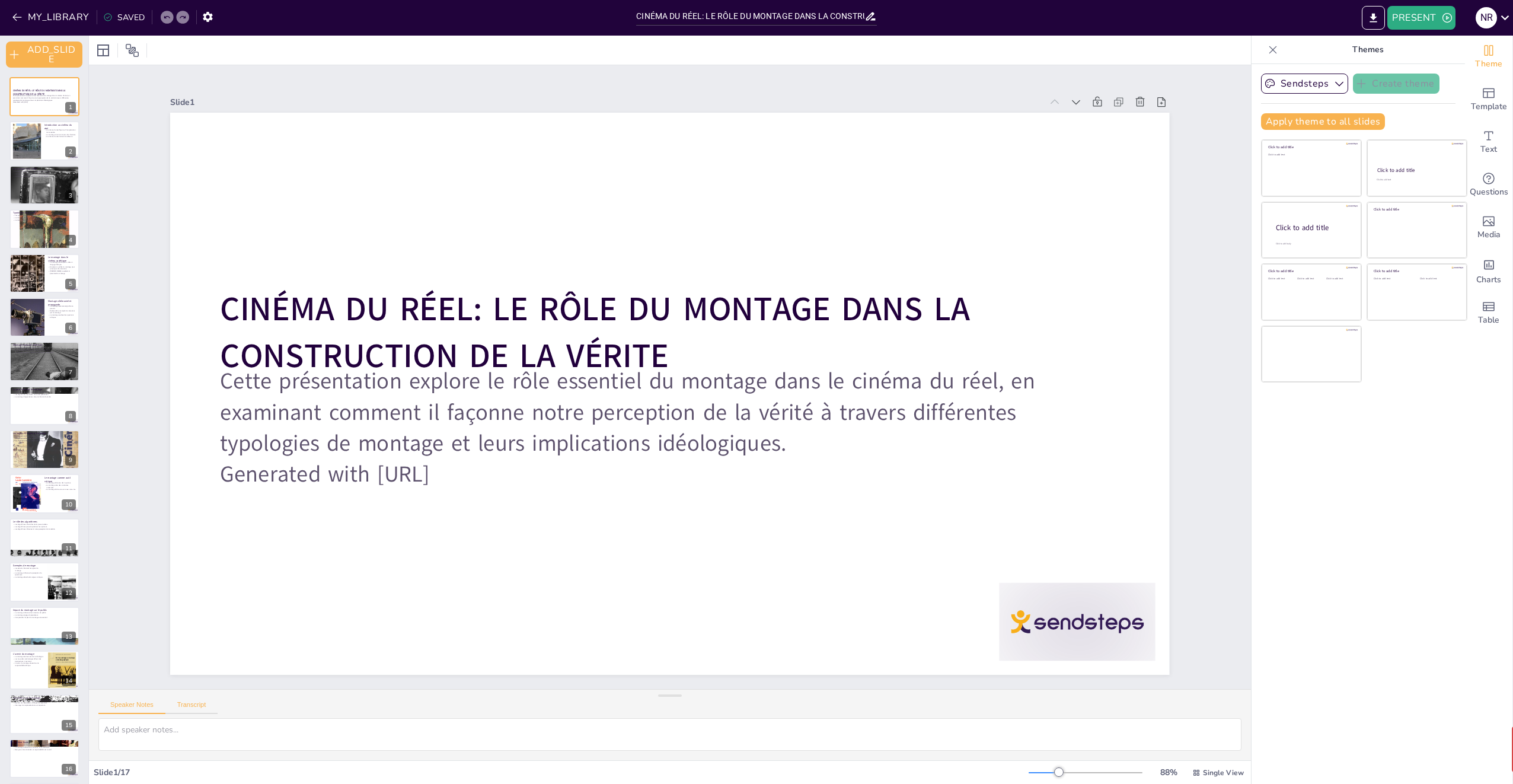
click at [186, 710] on button "Transcript" at bounding box center [191, 707] width 53 height 13
click at [142, 709] on button "Speaker Notes" at bounding box center [132, 707] width 67 height 13
click at [63, 137] on button at bounding box center [69, 131] width 14 height 14
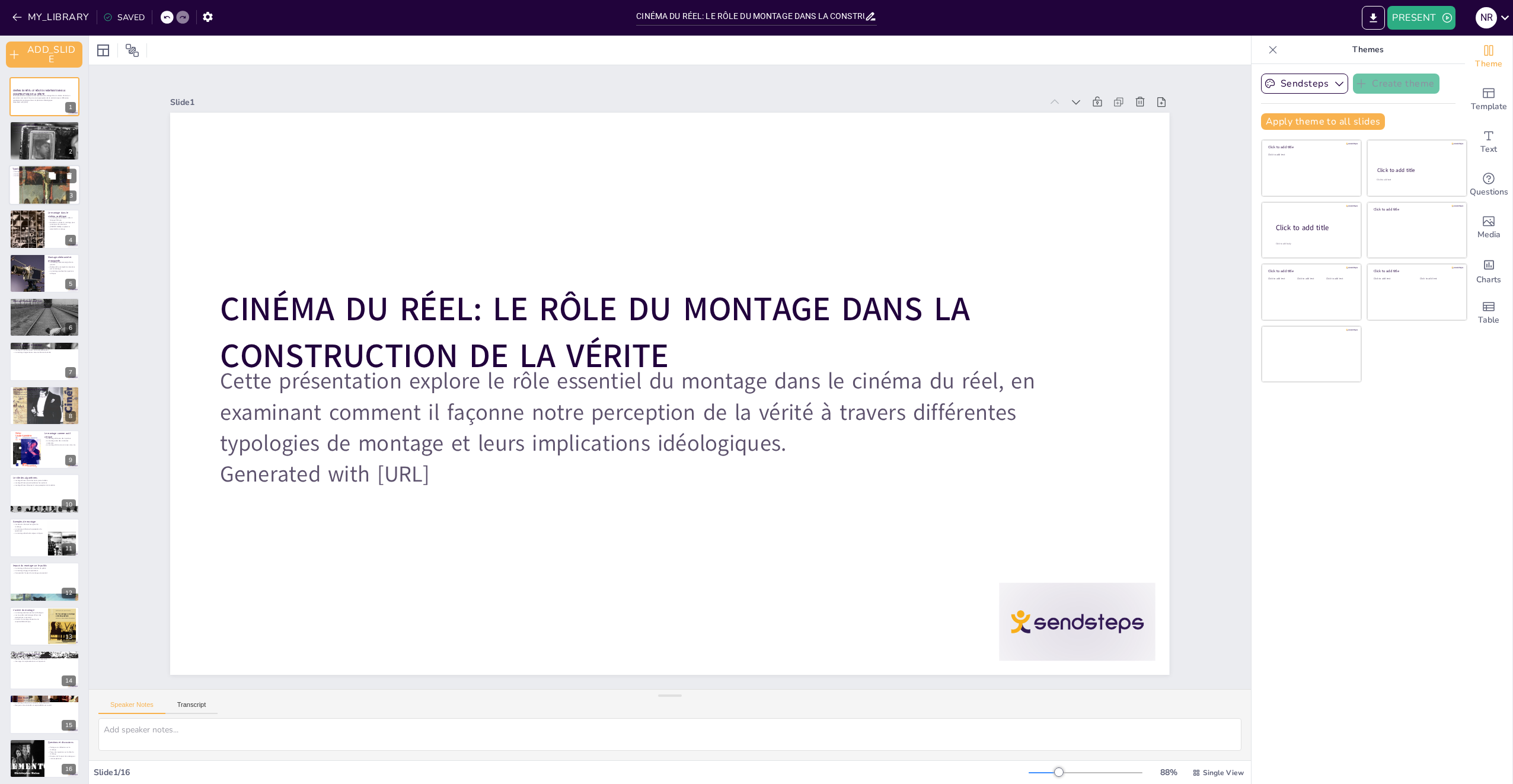
click at [43, 182] on div at bounding box center [44, 185] width 71 height 107
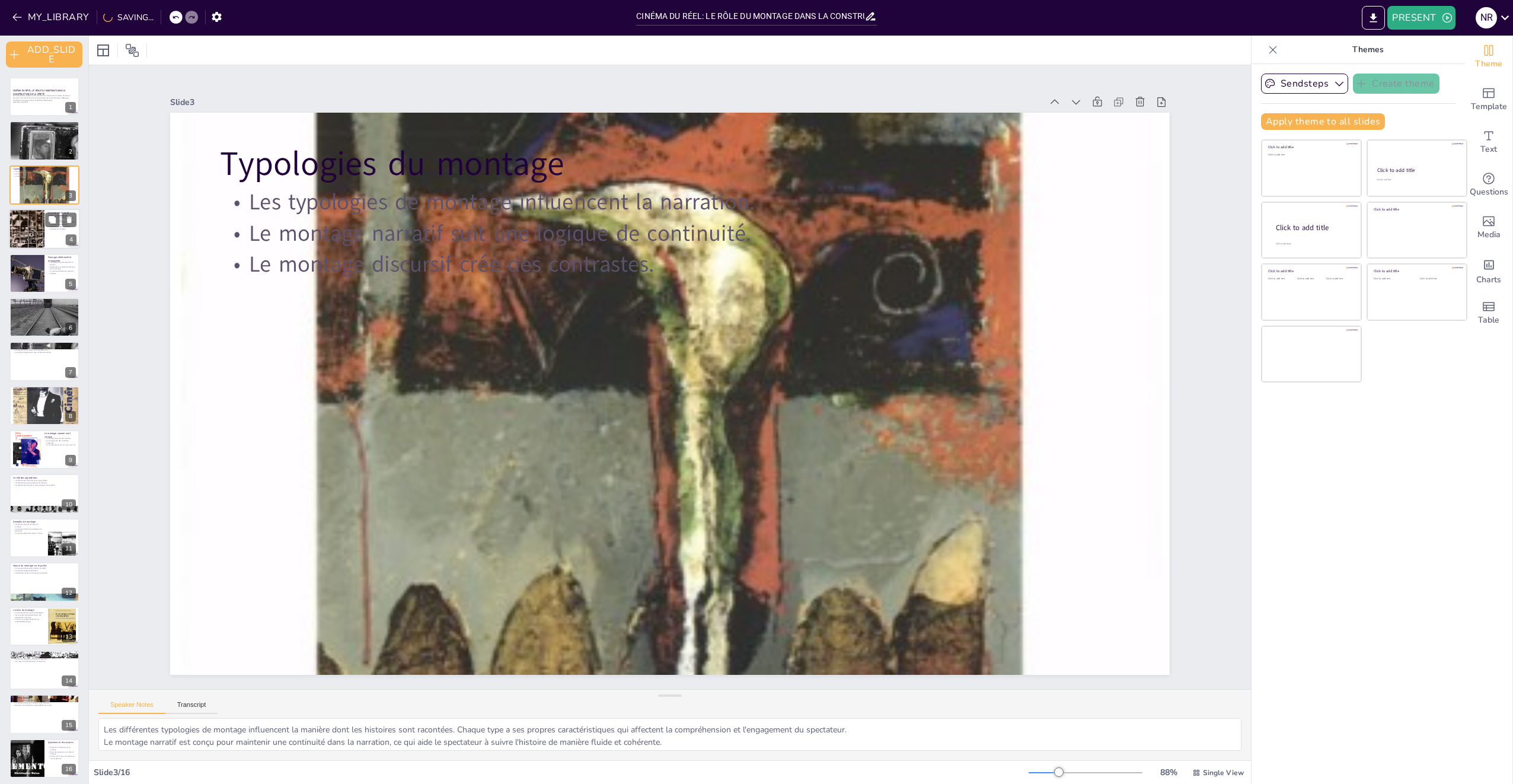
click at [35, 227] on div at bounding box center [27, 229] width 60 height 40
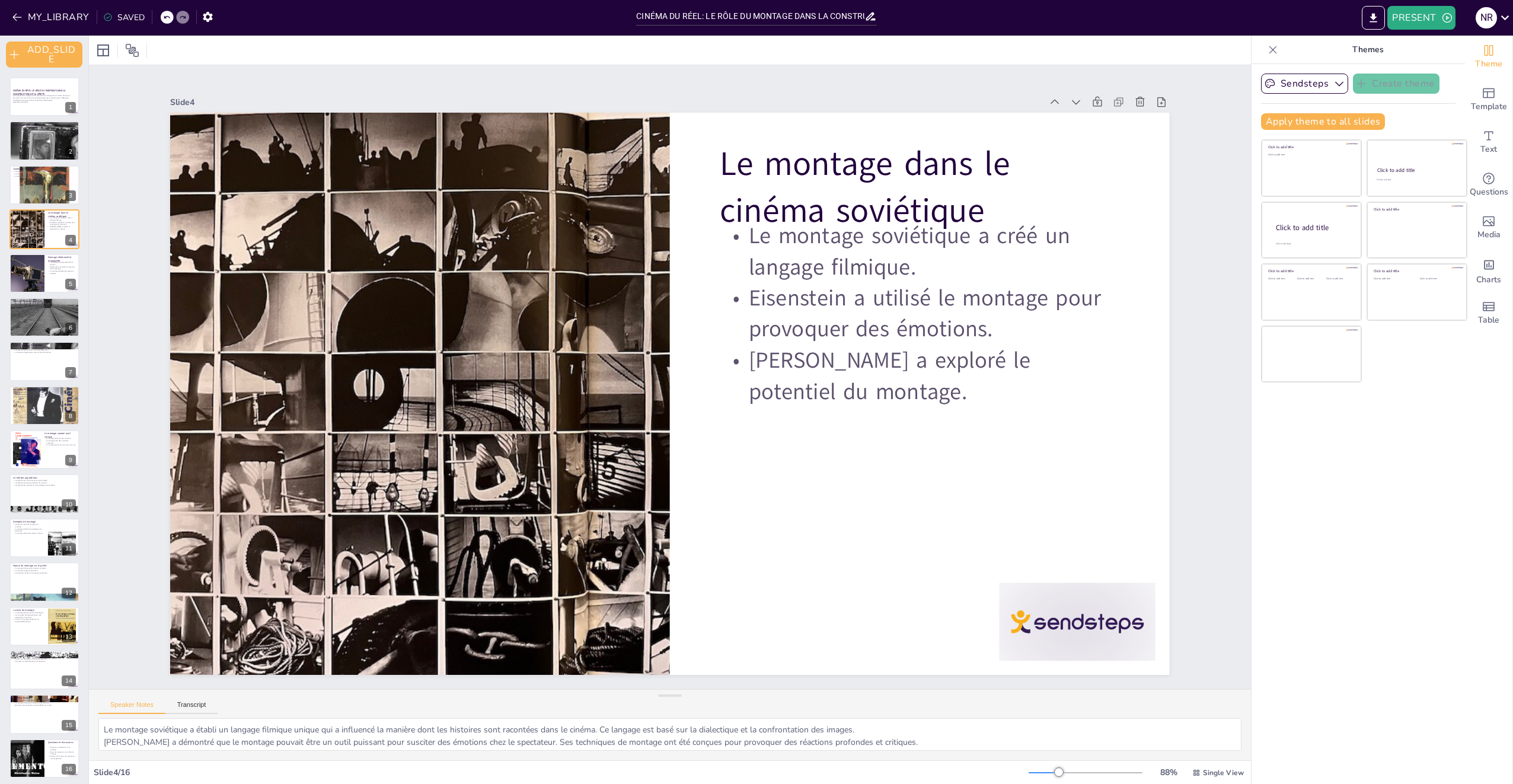
click at [26, 164] on div "CINÉMA DU RÉEL: LE RÔLE DU MONTAGE DANS LA CONSTRUCTION DE LA VÉRITE Cette prés…" at bounding box center [44, 427] width 89 height 700
click at [1484, 318] on span "Table" at bounding box center [1489, 320] width 22 height 13
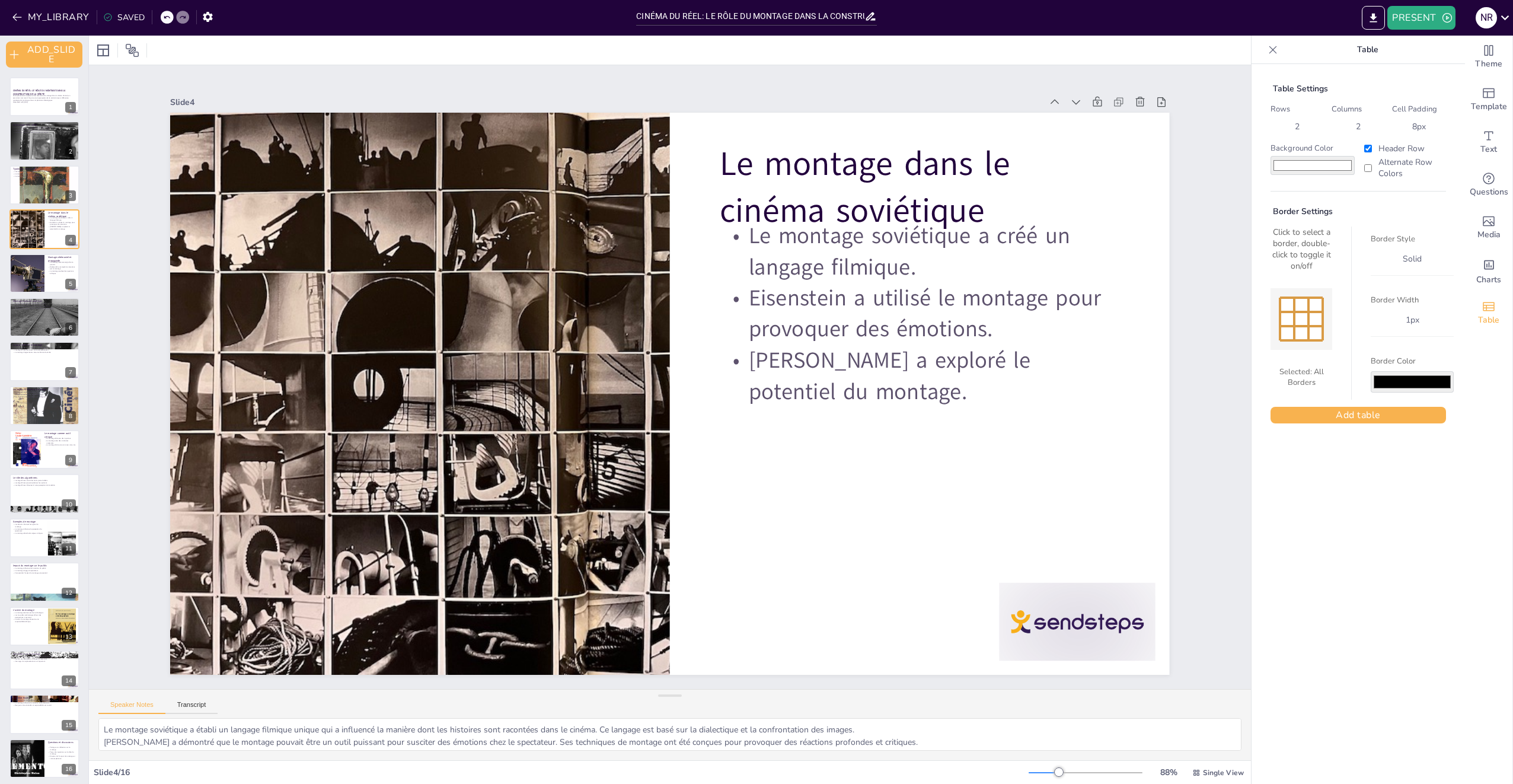
click at [1267, 48] on icon at bounding box center [1273, 49] width 12 height 12
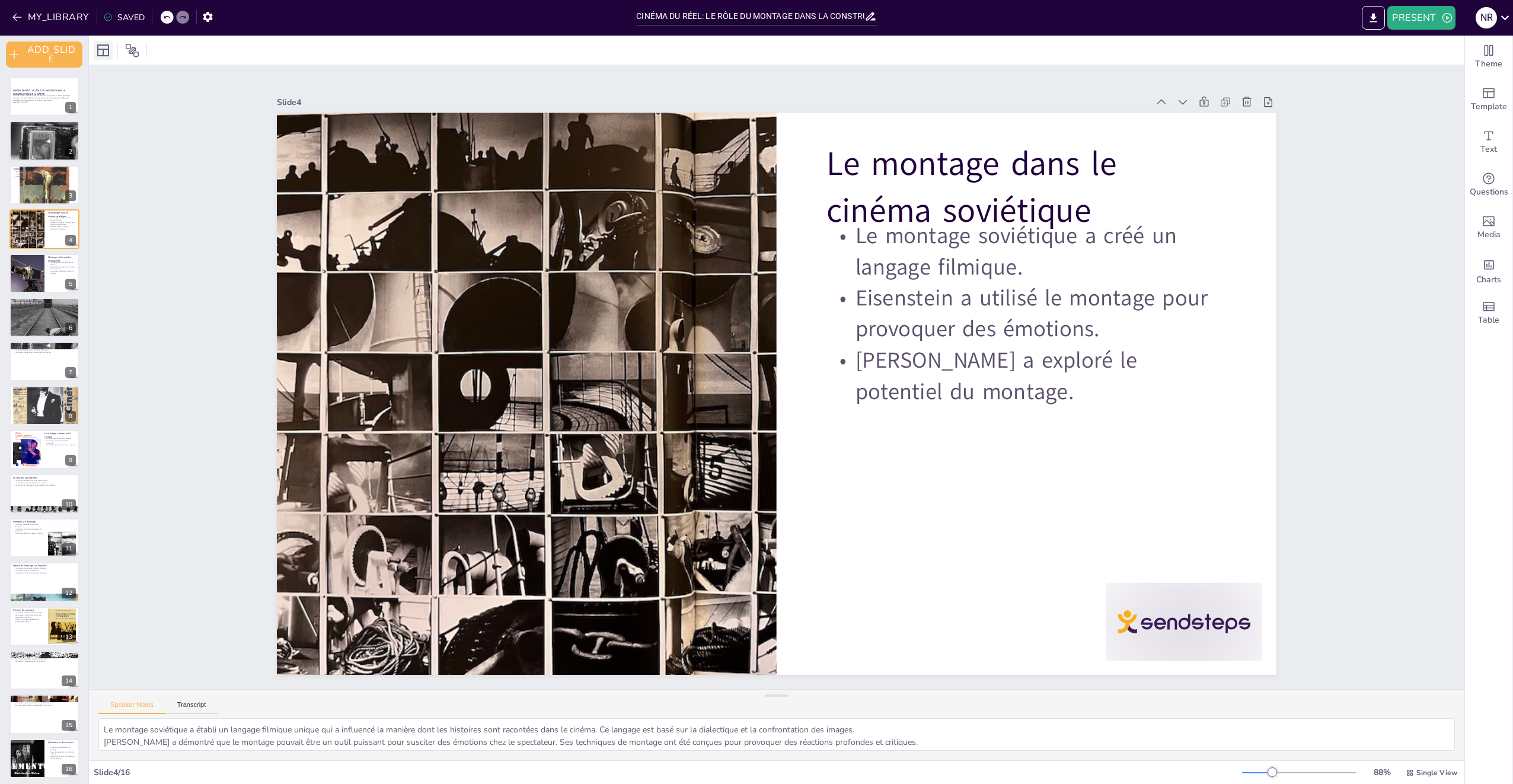
click at [101, 56] on icon at bounding box center [103, 50] width 12 height 12
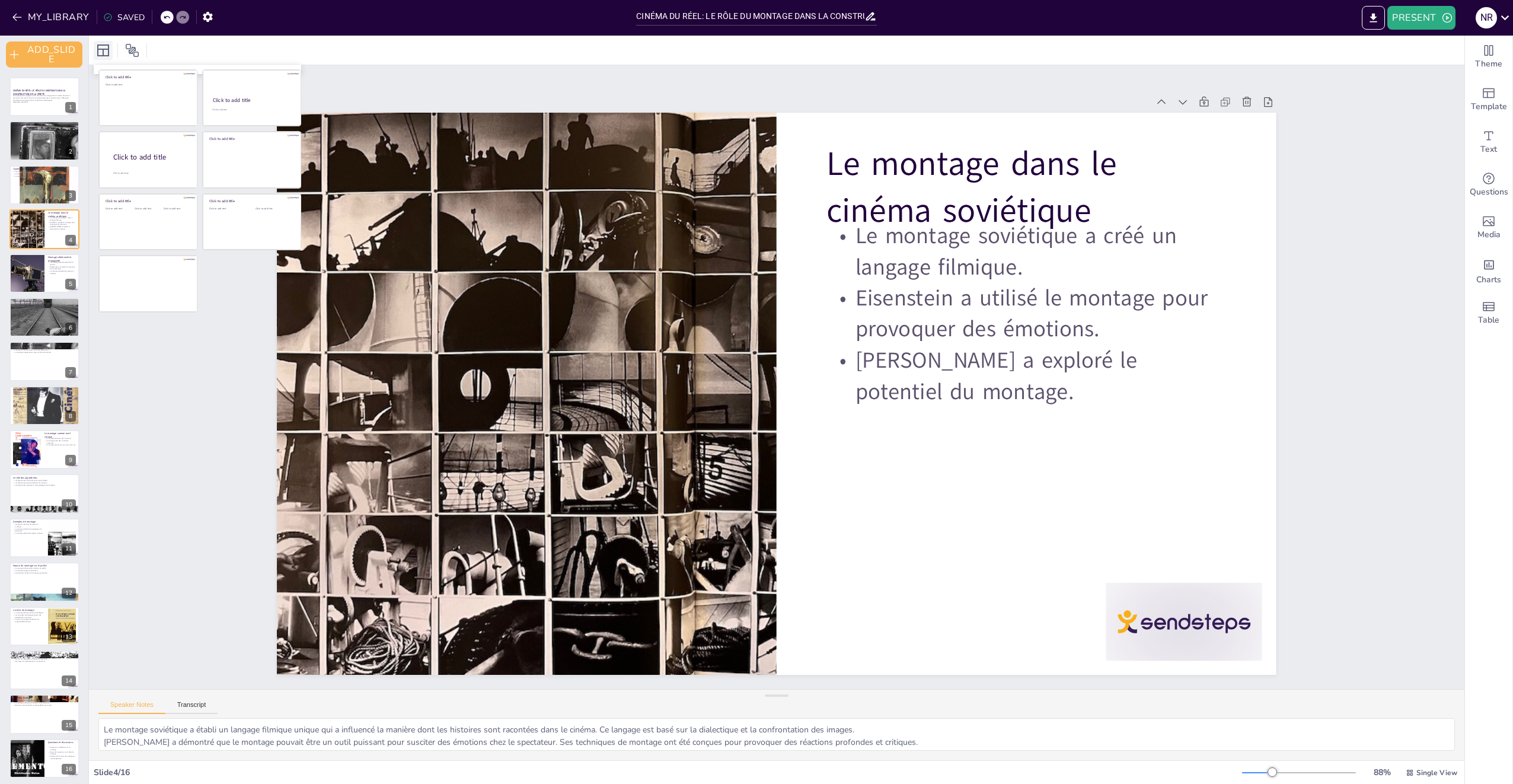
click at [101, 56] on icon at bounding box center [103, 50] width 12 height 12
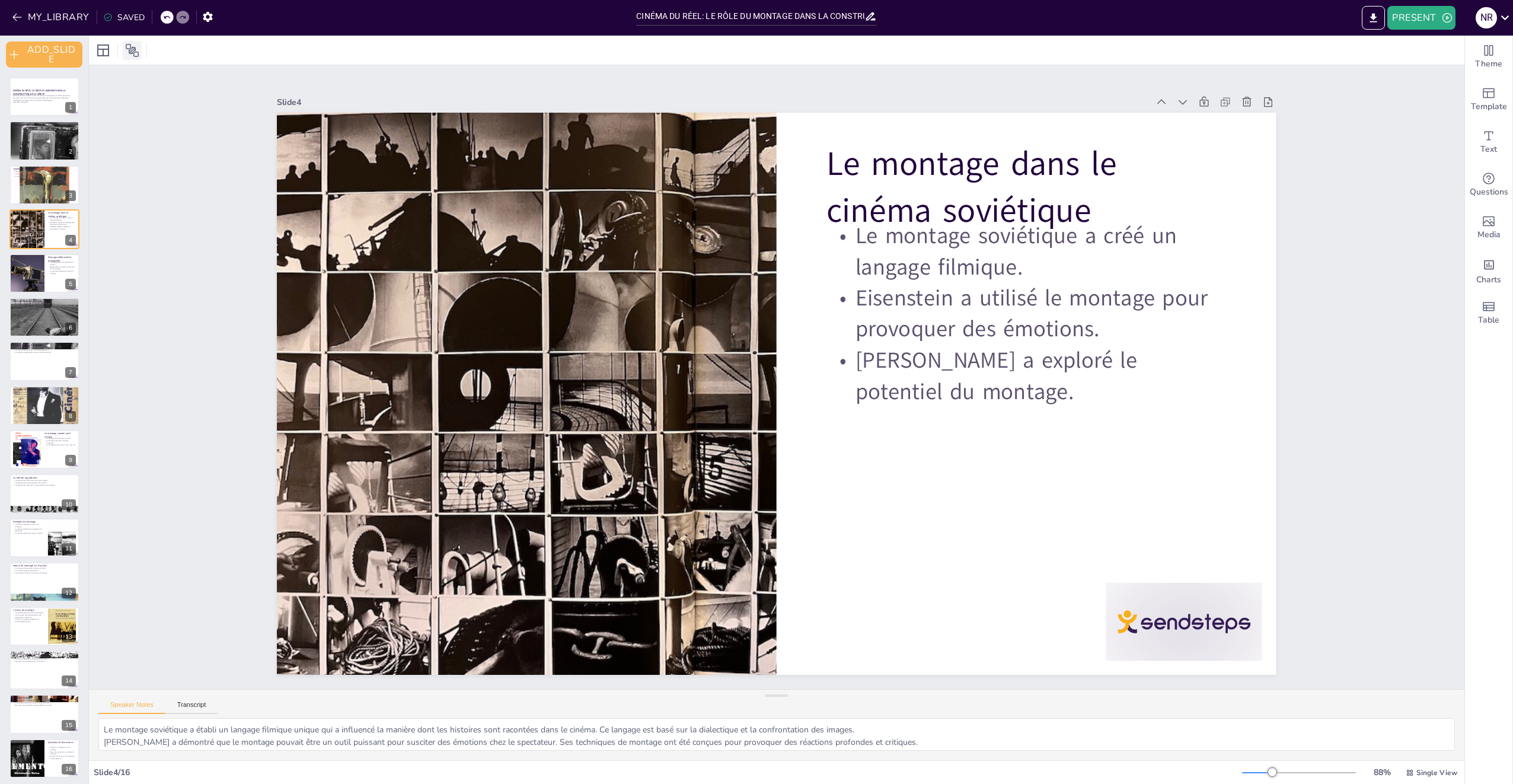
click at [139, 48] on icon at bounding box center [132, 50] width 14 height 14
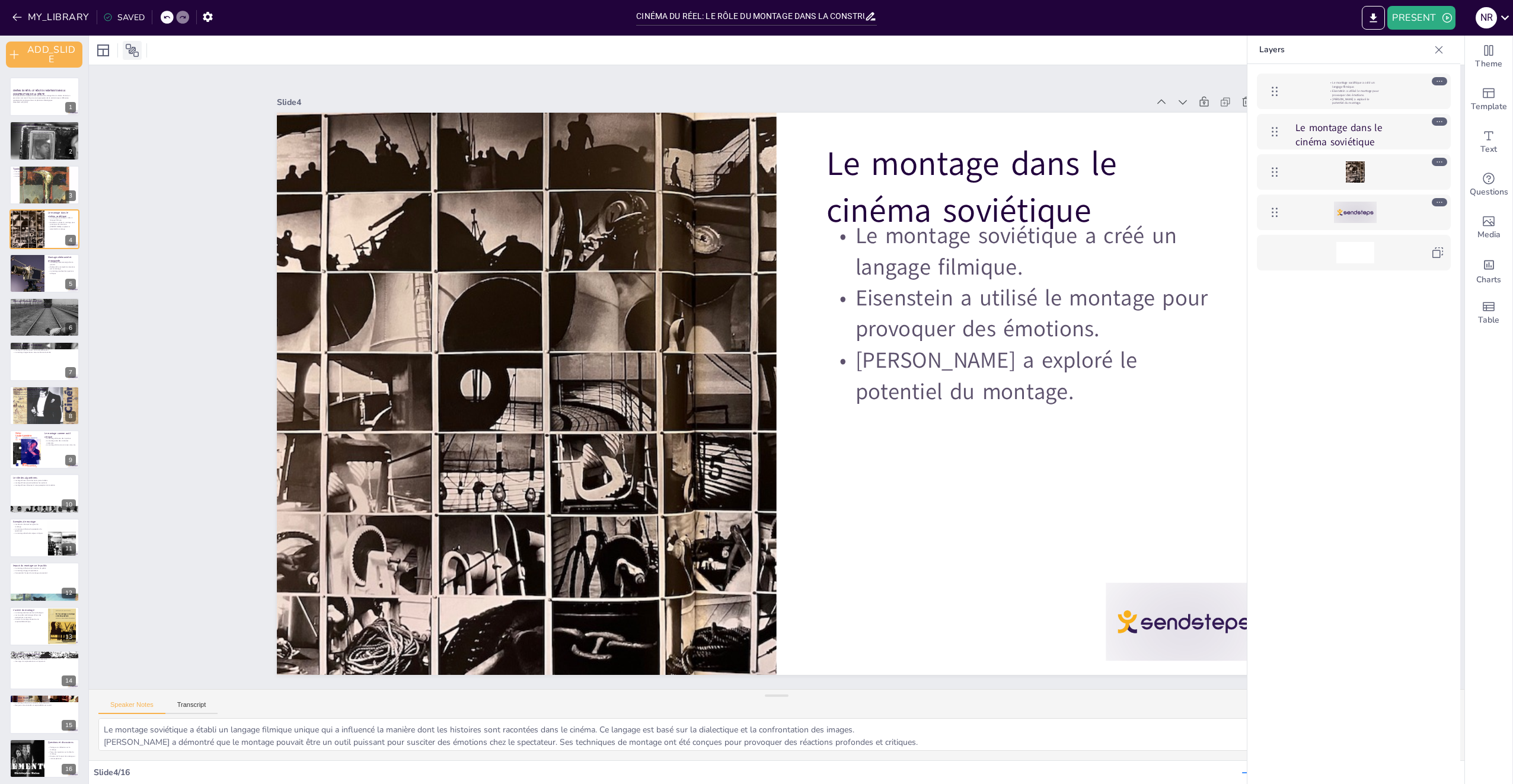
click at [139, 48] on icon at bounding box center [132, 50] width 14 height 14
click at [482, 374] on div at bounding box center [528, 341] width 940 height 725
click at [1137, 699] on div at bounding box center [1049, 766] width 175 height 135
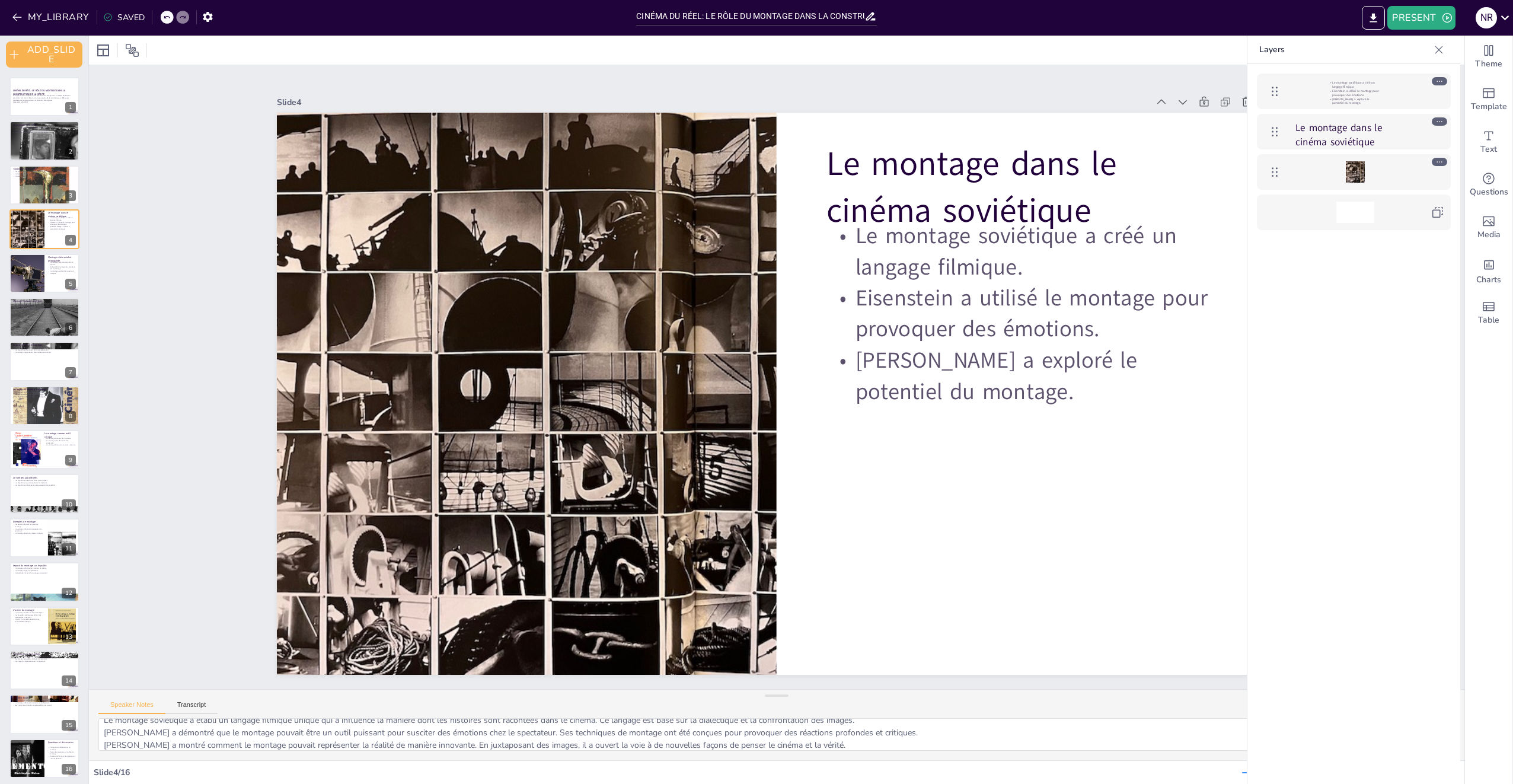
scroll to position [15, 0]
click at [48, 283] on div at bounding box center [44, 273] width 71 height 40
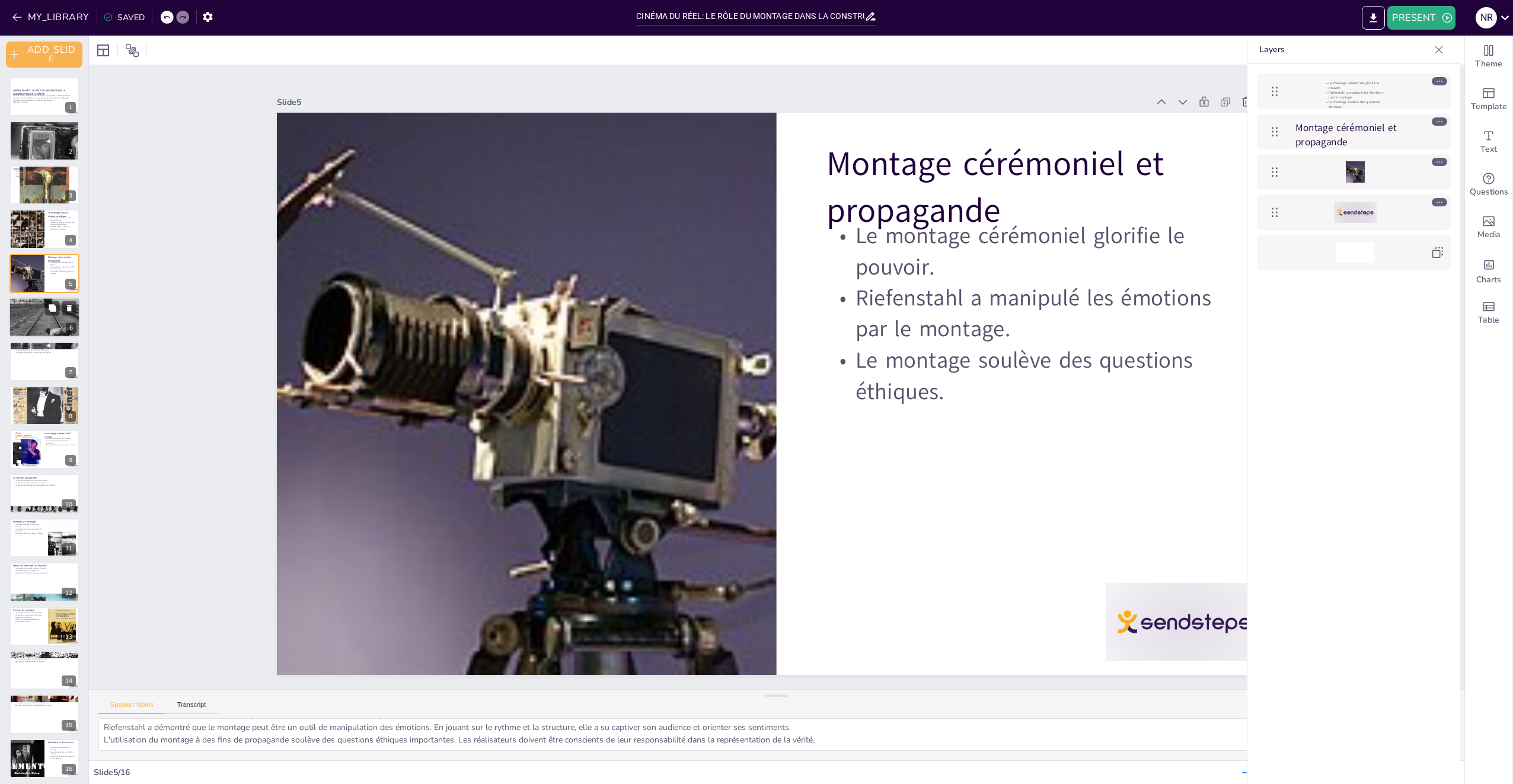
click at [53, 317] on div at bounding box center [44, 318] width 71 height 53
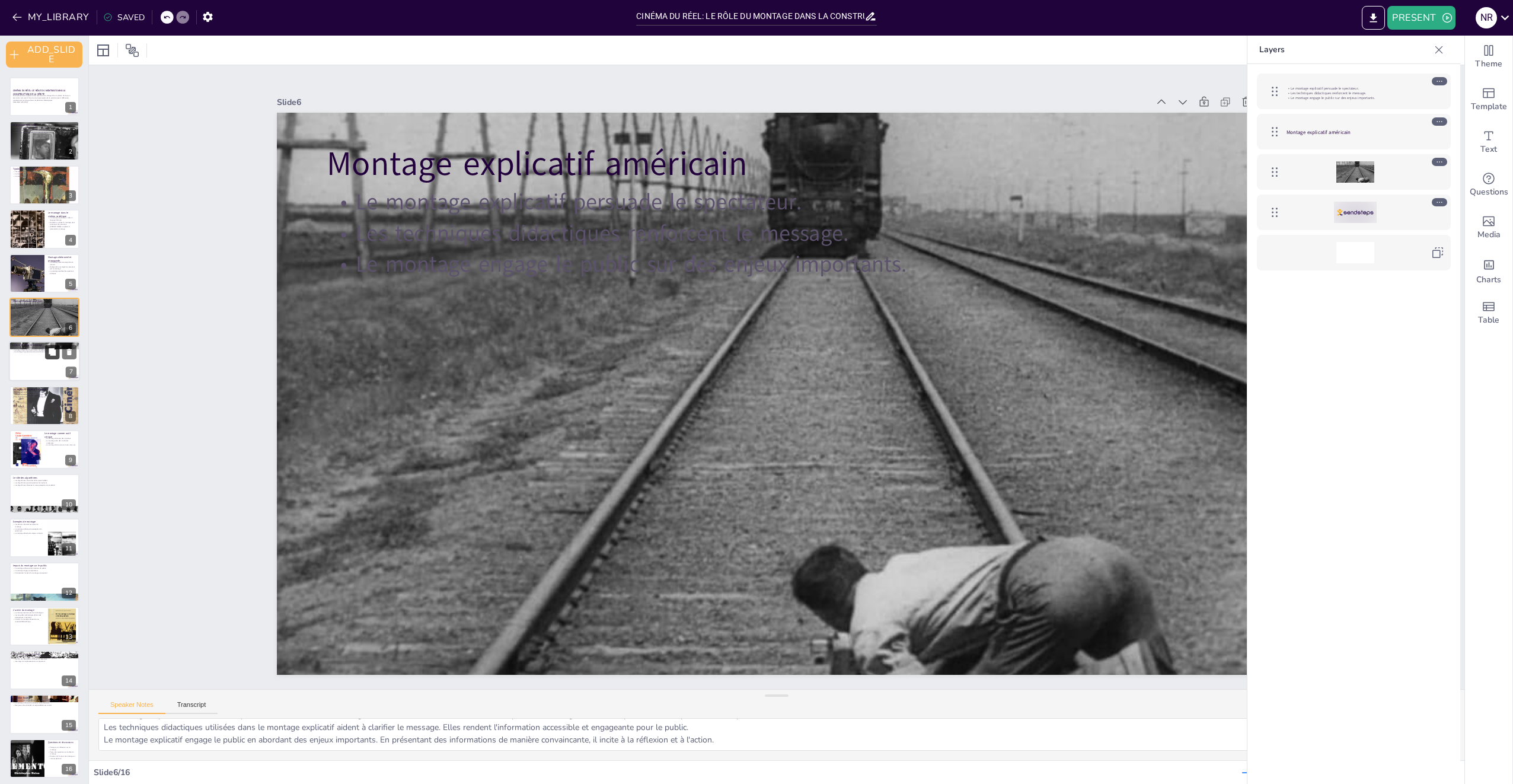
click at [54, 346] on button at bounding box center [52, 352] width 14 height 14
type textarea "À l'ère de la post-vérité, le montage est utilisé pour manipuler l'information.…"
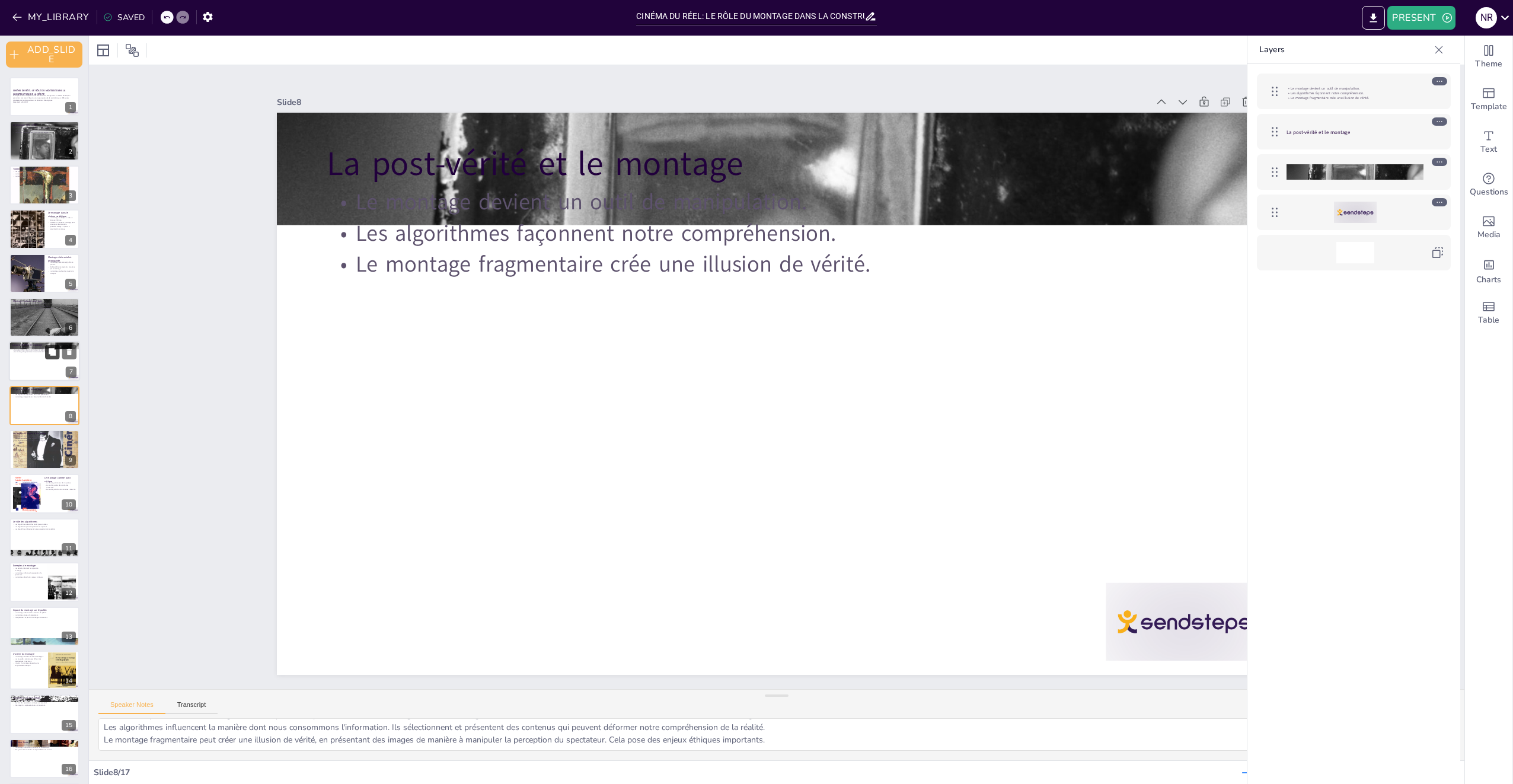
click at [54, 346] on button at bounding box center [52, 352] width 14 height 14
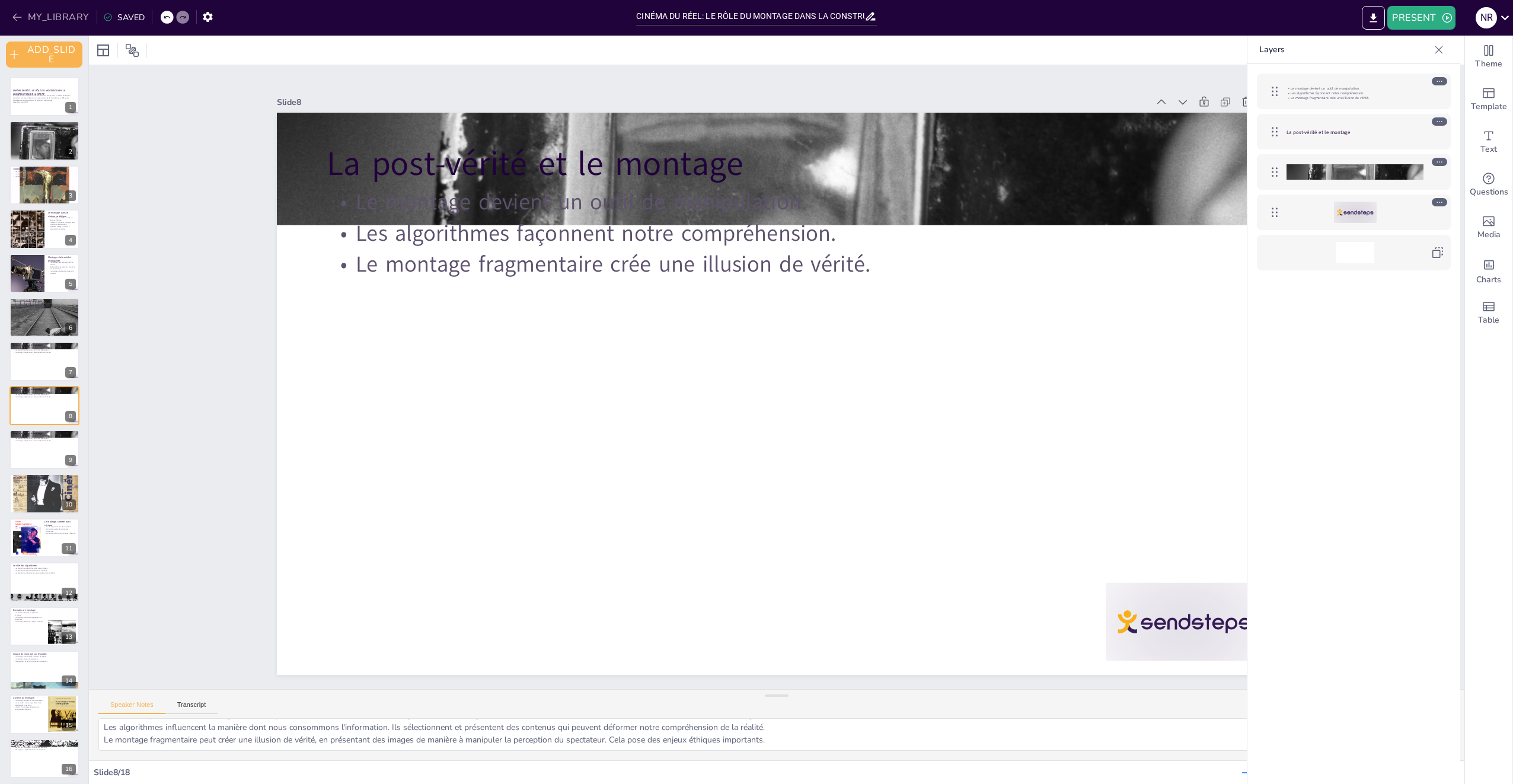
click at [38, 18] on button "MY_LIBRARY" at bounding box center [52, 17] width 85 height 19
